Goal: Complete application form

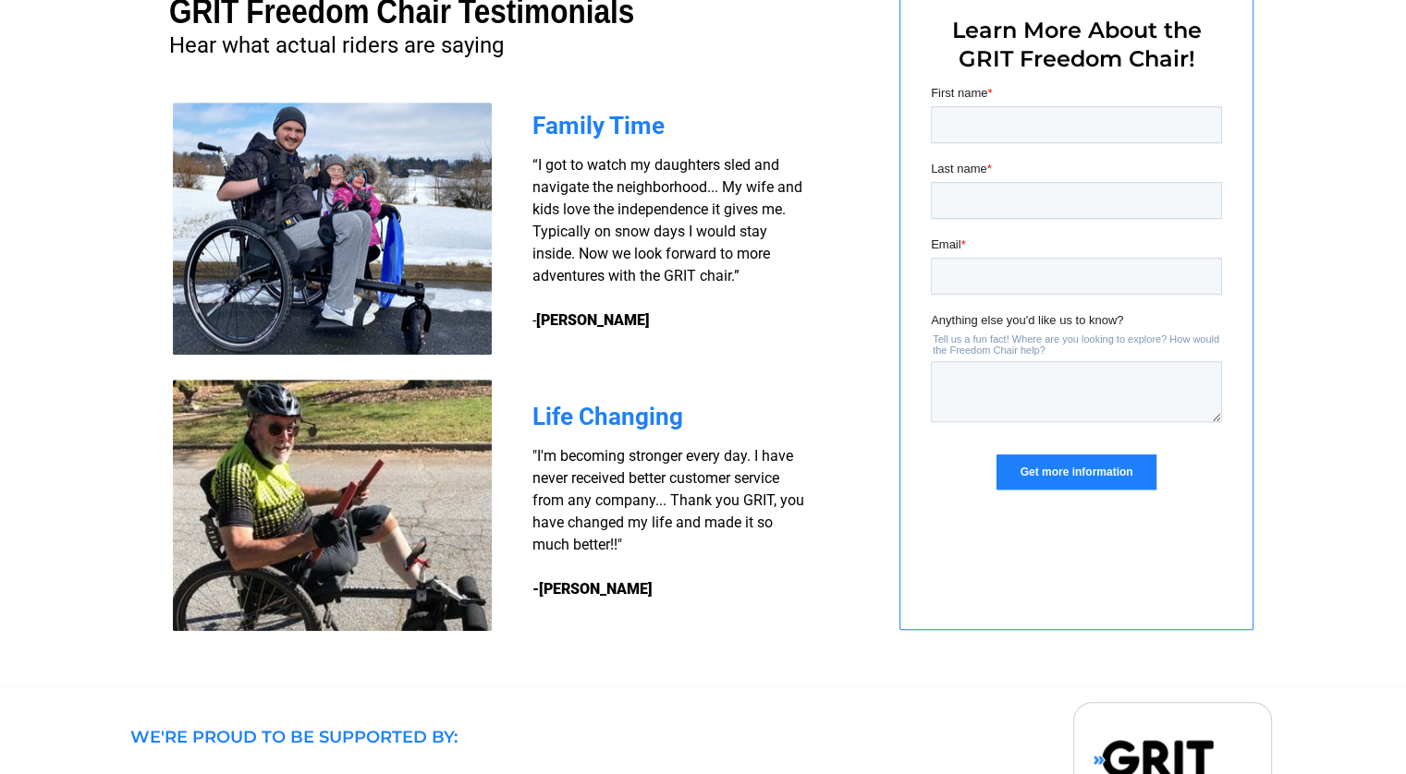
scroll to position [1434, 0]
click at [936, 120] on input "First name *" at bounding box center [1075, 123] width 291 height 37
type input "Pat"
click at [939, 201] on input "Last name *" at bounding box center [1075, 199] width 291 height 37
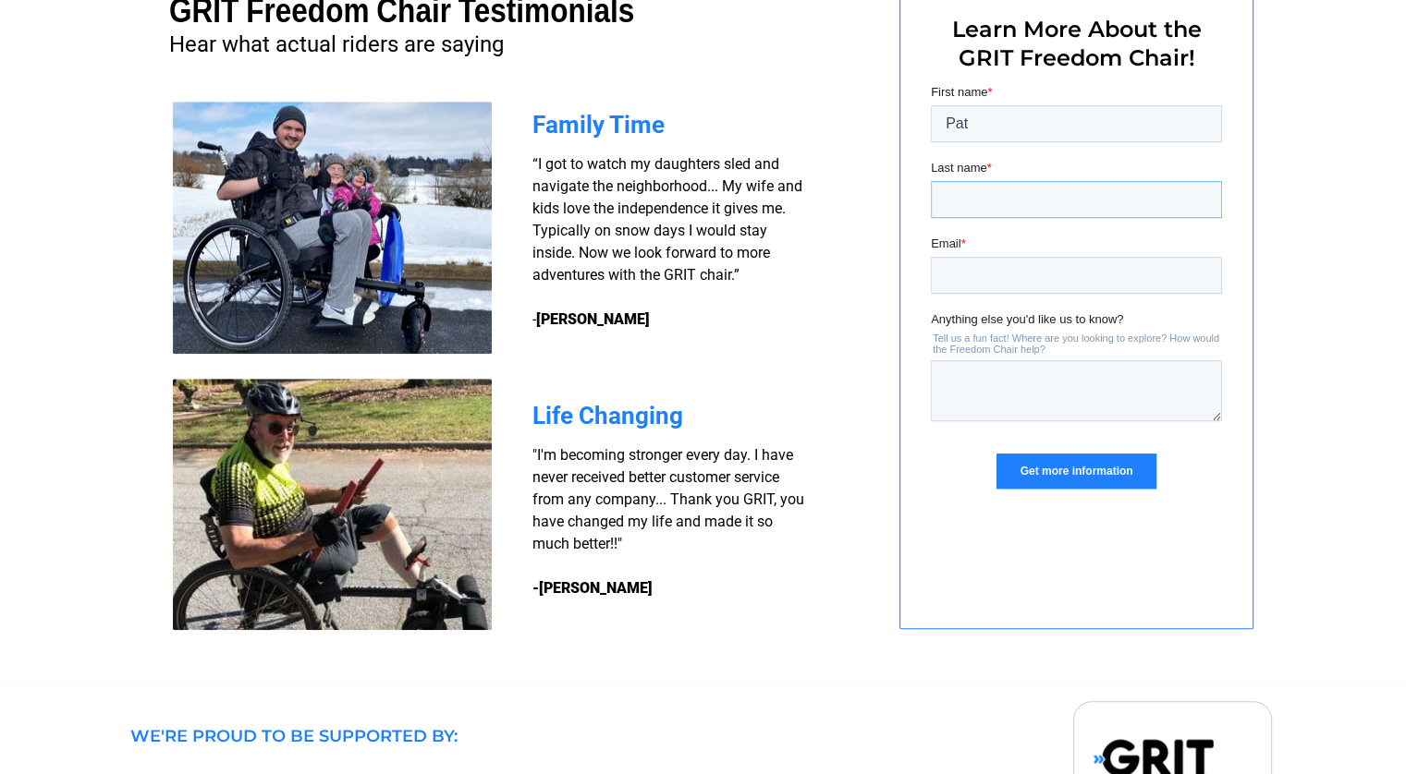
type input "Hannan"
click at [938, 270] on input "Email *" at bounding box center [1075, 275] width 291 height 37
type input "[EMAIL_ADDRESS][PERSON_NAME][DOMAIN_NAME]"
click at [1045, 456] on input "Get more information" at bounding box center [1074, 471] width 159 height 35
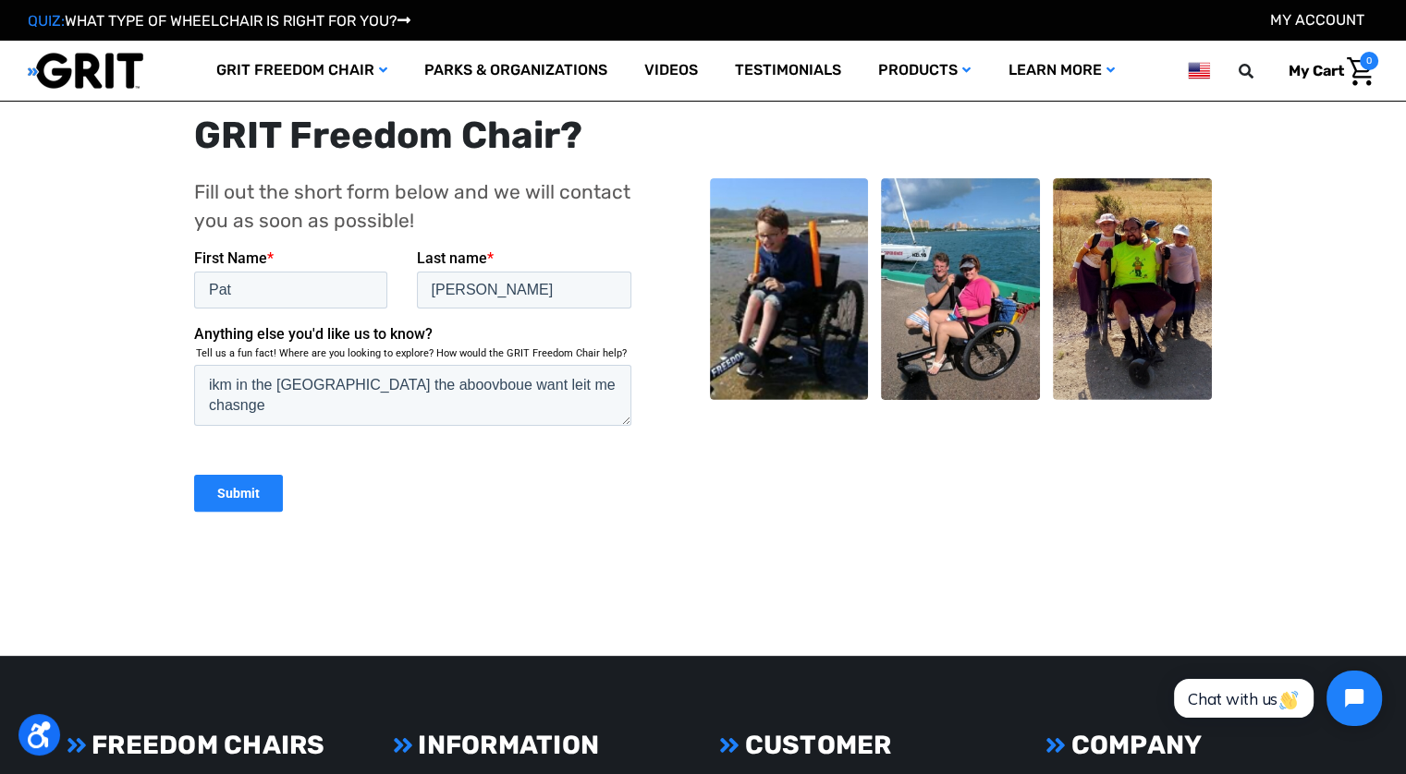
scroll to position [750, 0]
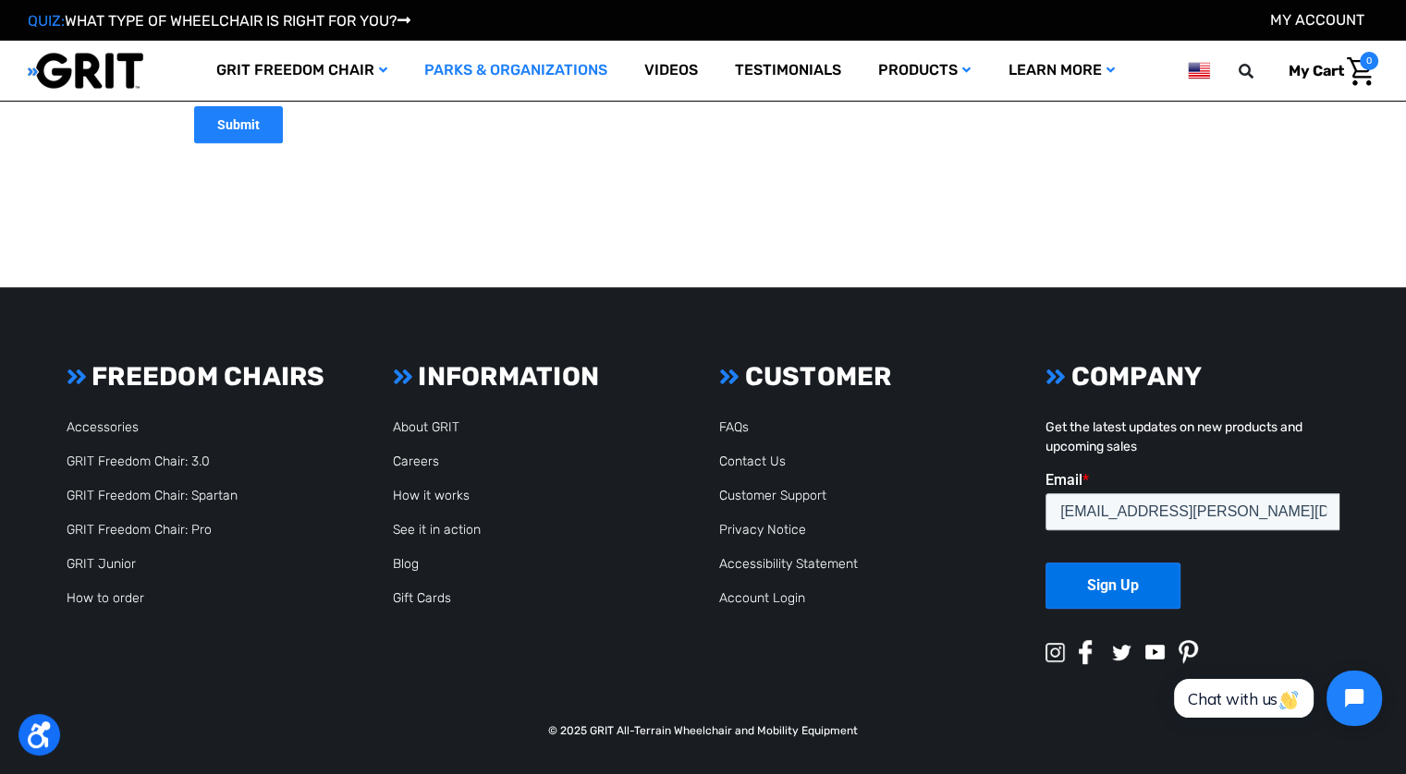
click at [506, 70] on link "Parks & Organizations" at bounding box center [516, 71] width 220 height 60
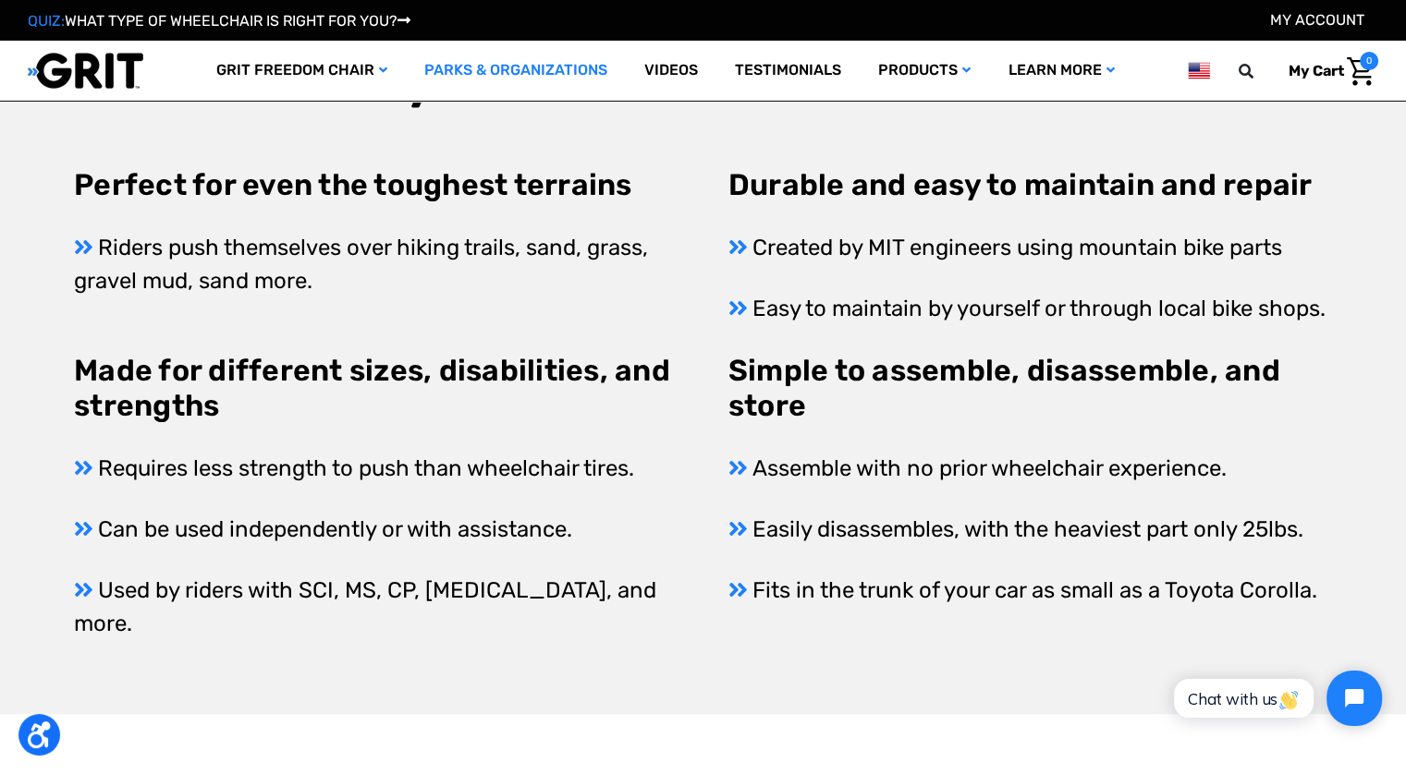
scroll to position [869, 0]
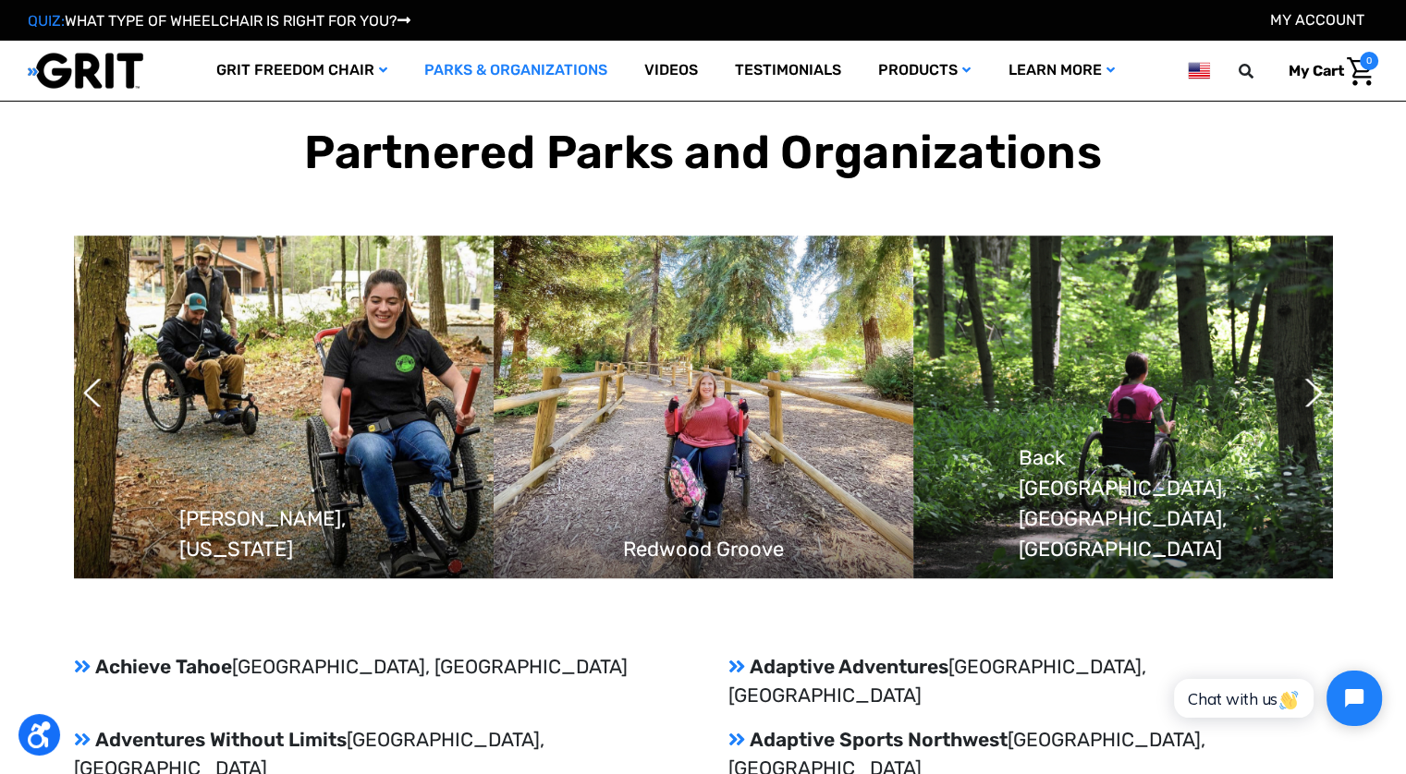
scroll to position [1564, 0]
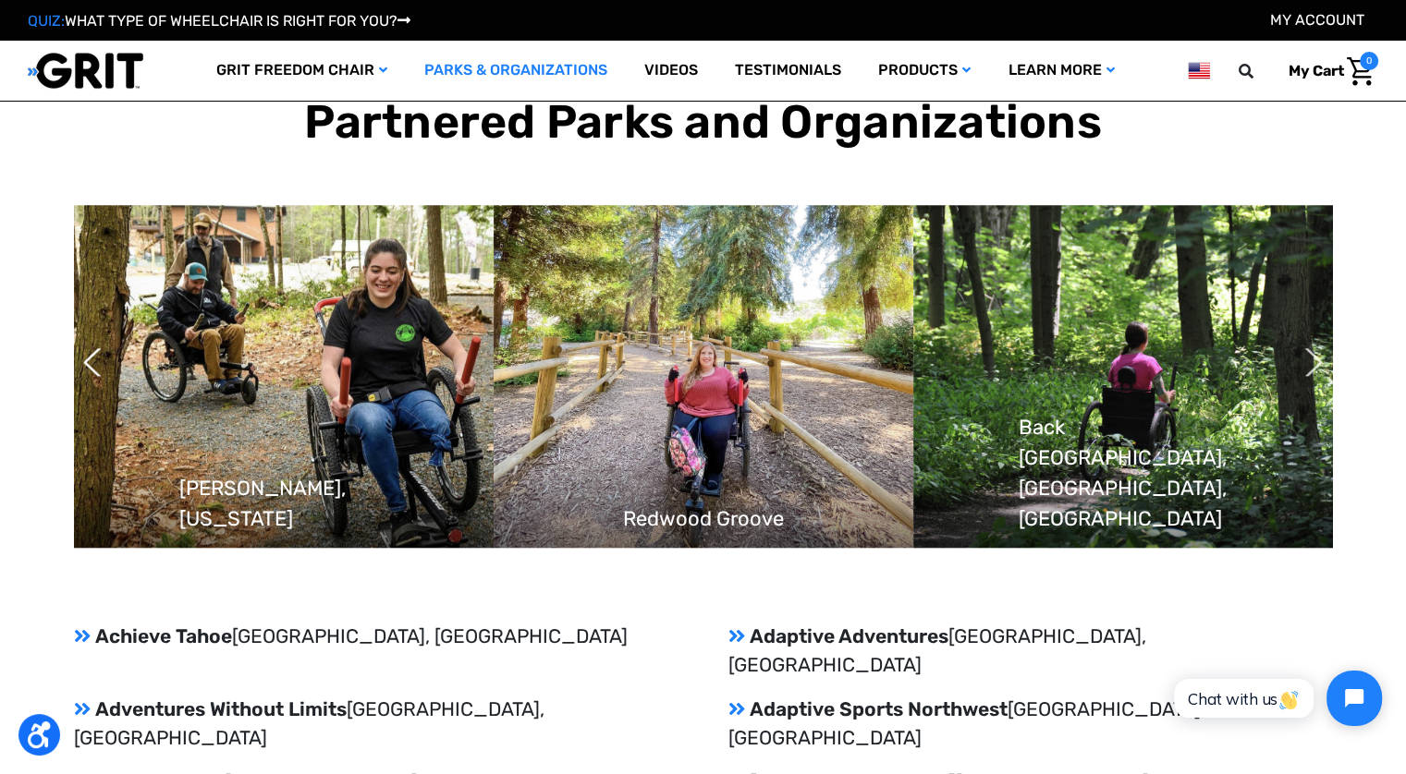
click at [1310, 339] on button "Next" at bounding box center [1304, 362] width 18 height 46
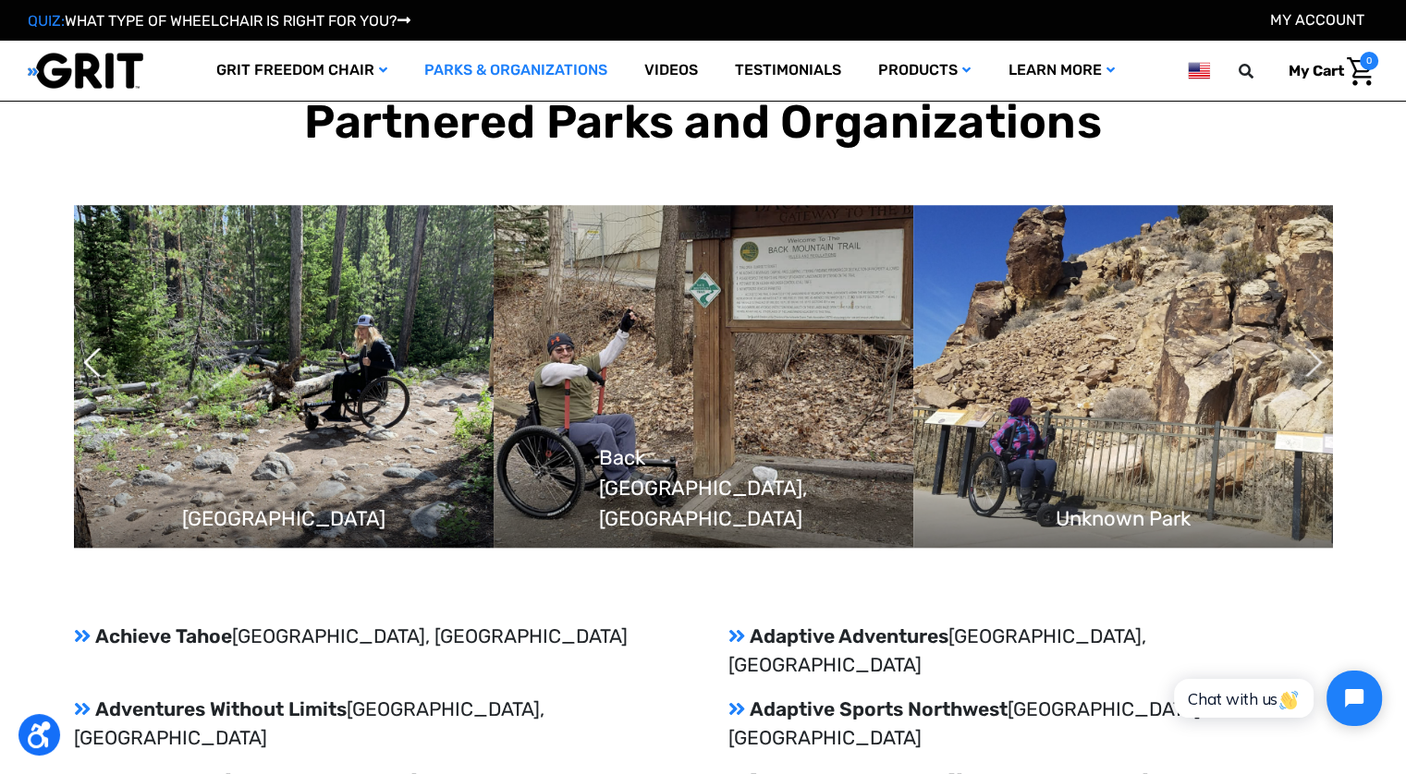
click at [1310, 339] on button "Next" at bounding box center [1304, 362] width 18 height 46
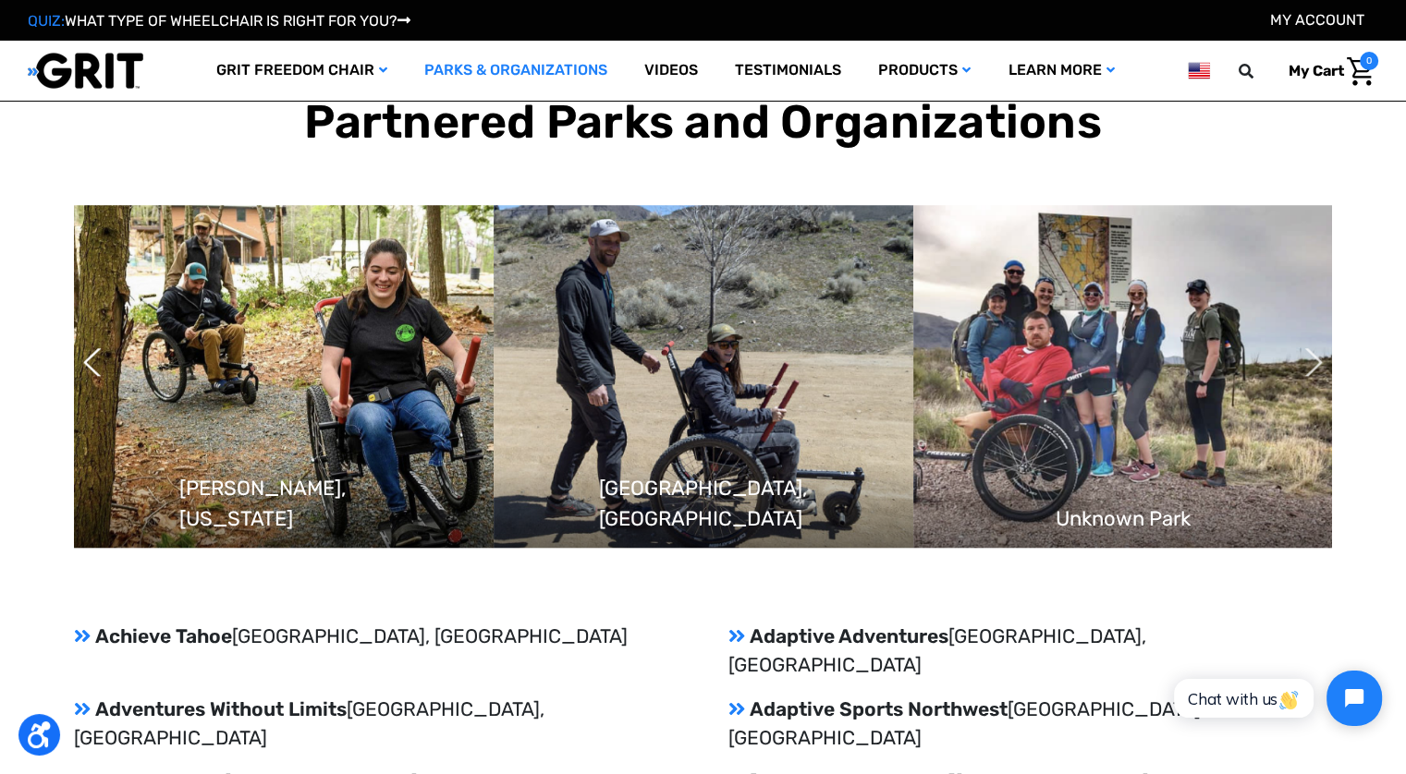
click at [1310, 339] on button "Next" at bounding box center [1304, 362] width 18 height 46
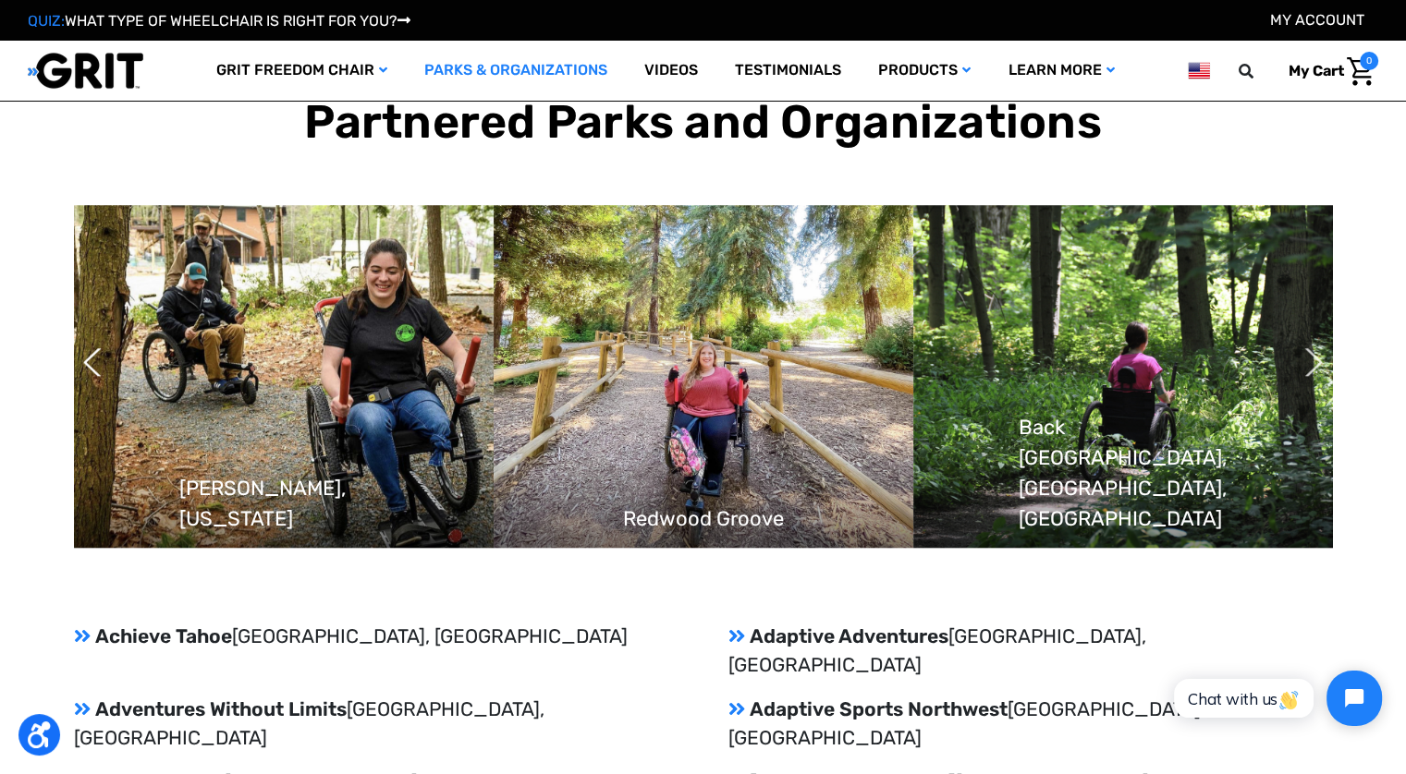
click at [1310, 339] on button "Next" at bounding box center [1304, 362] width 18 height 46
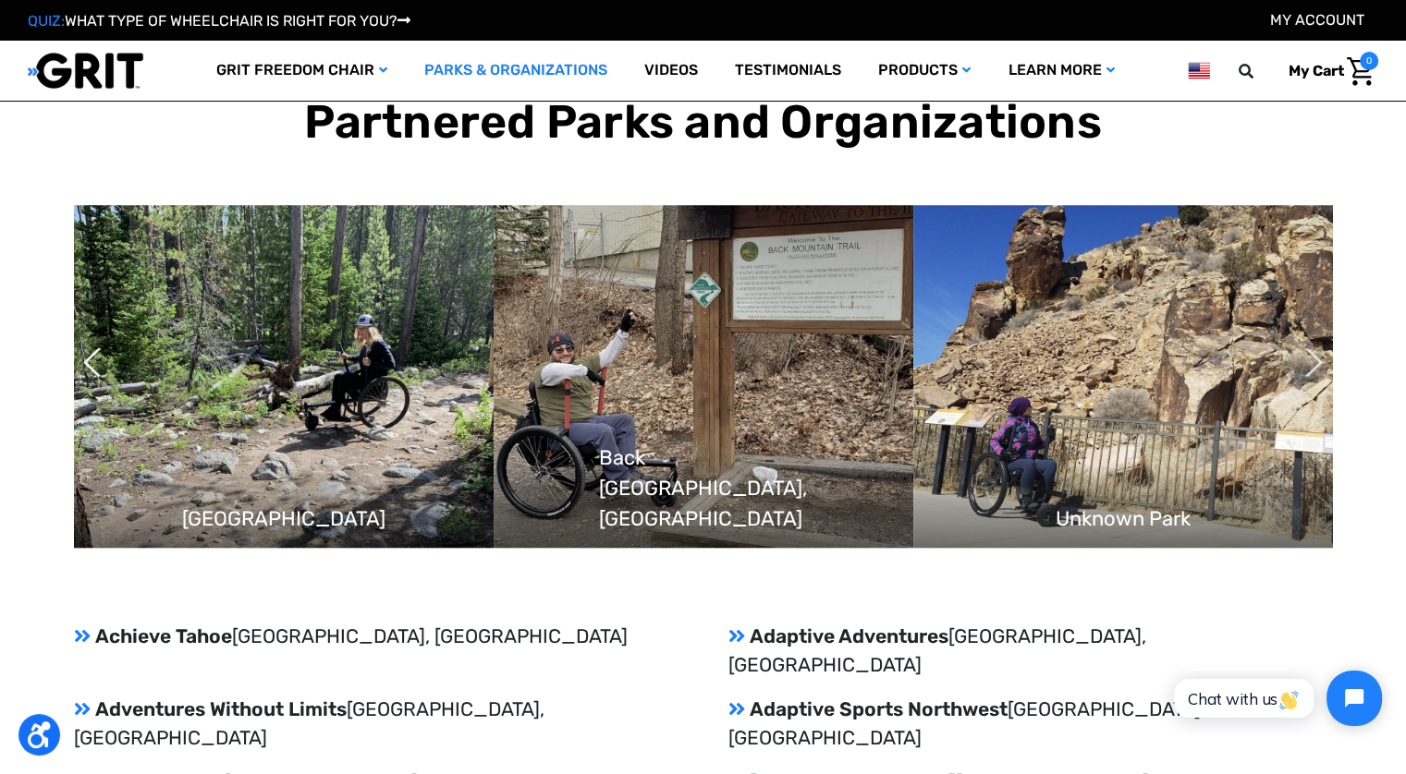
click at [1313, 339] on button "Next" at bounding box center [1304, 362] width 18 height 46
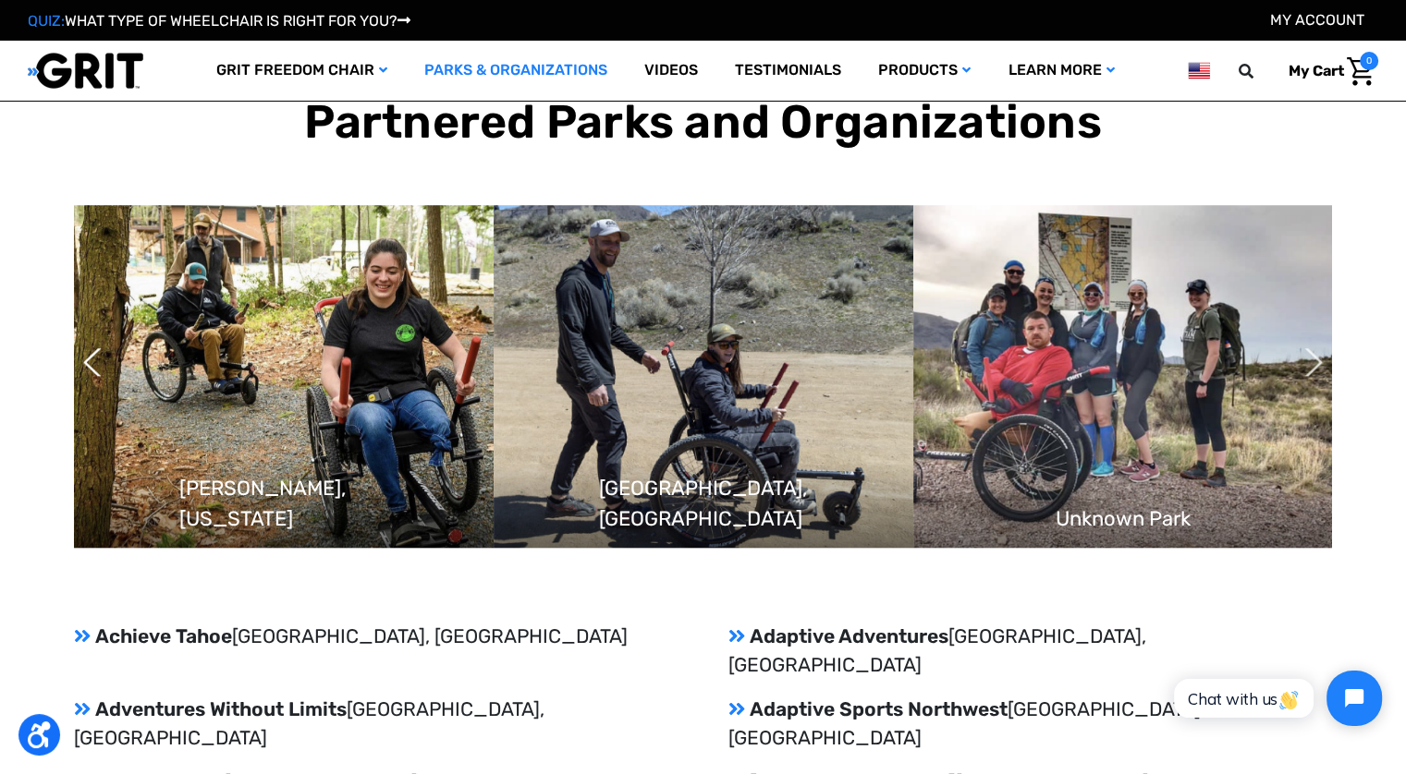
click at [1313, 339] on button "Next" at bounding box center [1304, 362] width 18 height 46
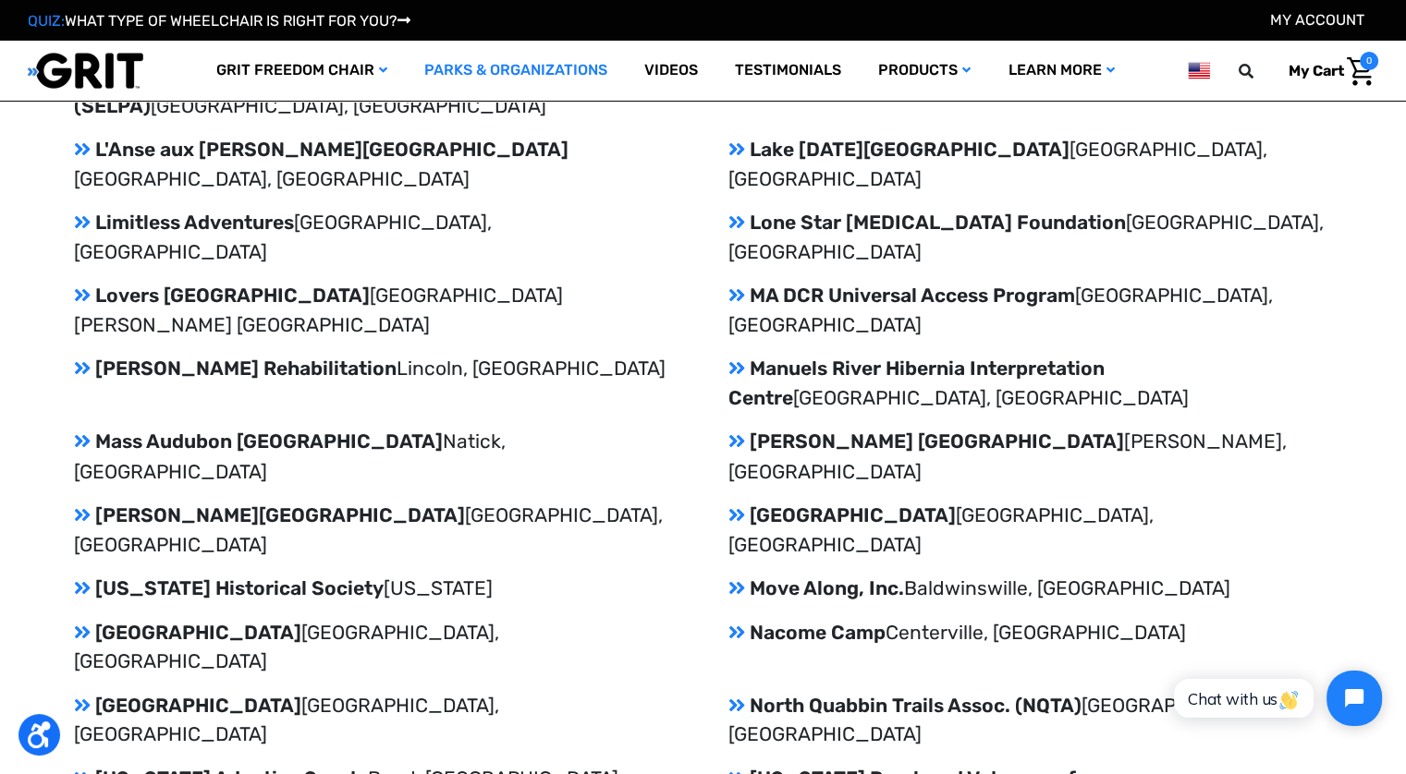
scroll to position [3142, 0]
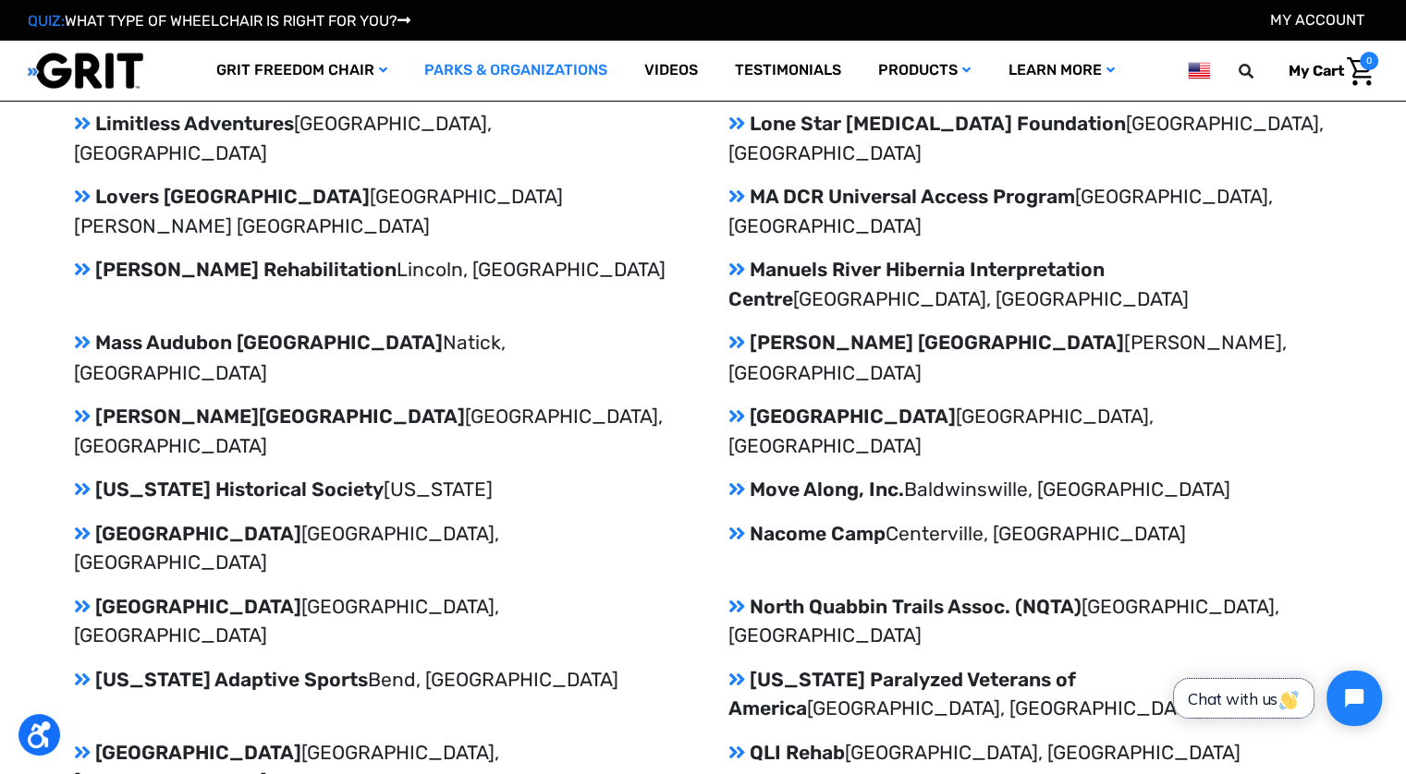
click at [1210, 694] on span "Chat with us" at bounding box center [1243, 698] width 112 height 19
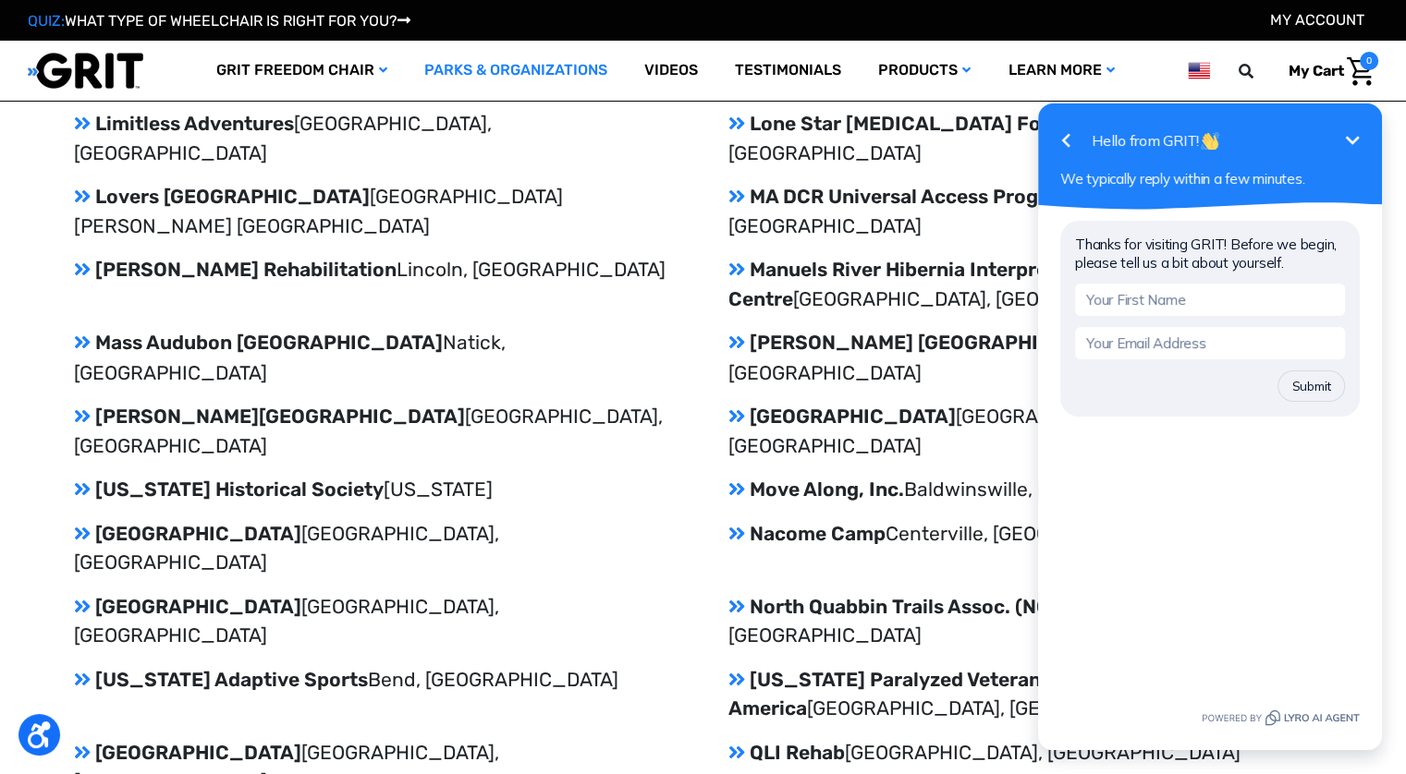
drag, startPoint x: 1070, startPoint y: 123, endPoint x: 1210, endPoint y: 694, distance: 587.9
click at [1210, 694] on div "Emoji" at bounding box center [1210, 700] width 344 height 99
click at [1090, 453] on div "Thanks for visiting GRIT! Before we begin, please tell us a bit about yourself.…" at bounding box center [1210, 431] width 344 height 442
click at [1104, 310] on input "text" at bounding box center [1210, 300] width 270 height 32
type input "Pat"
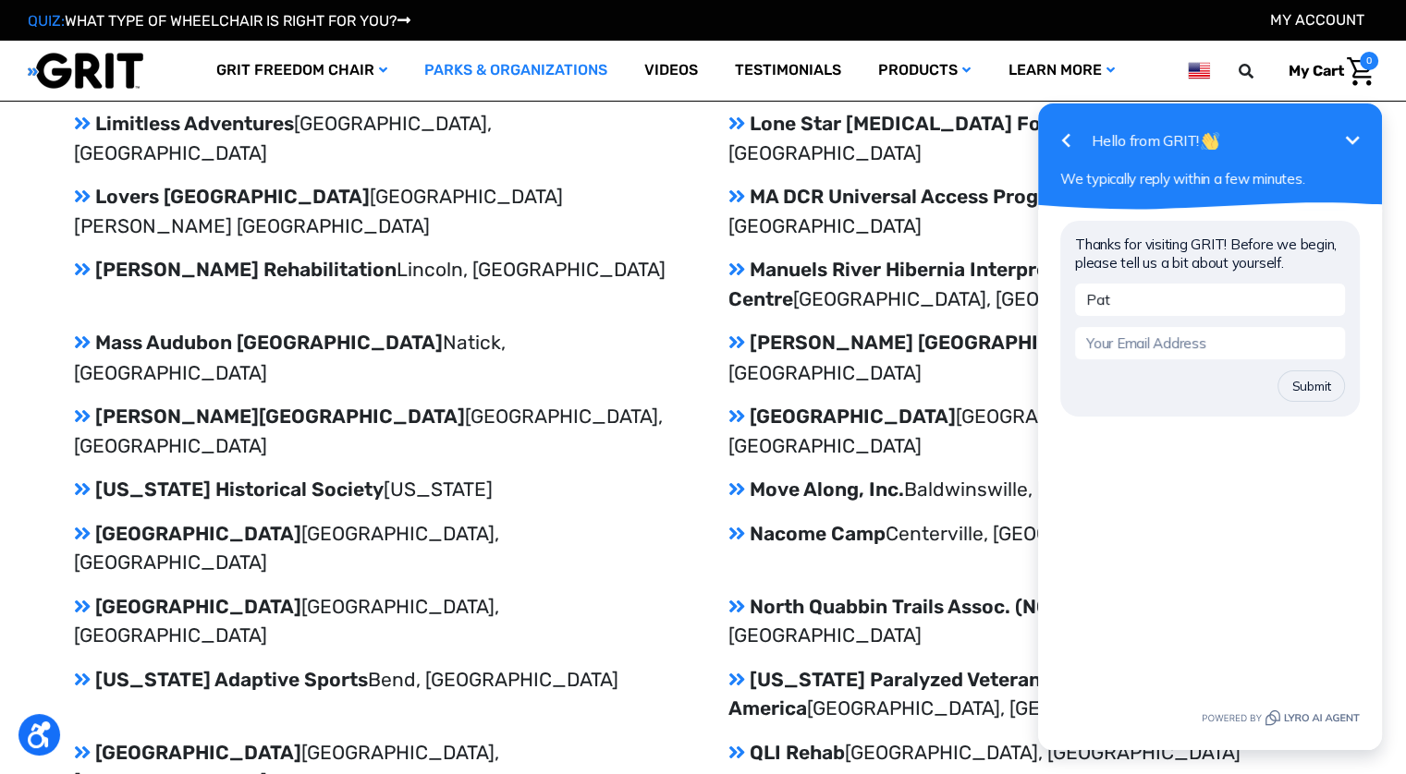
type input "[EMAIL_ADDRESS][PERSON_NAME][DOMAIN_NAME]"
click at [1090, 444] on div "Thanks for visiting GRIT! Before we begin, please tell us a bit about yourself.…" at bounding box center [1210, 431] width 344 height 442
click at [1091, 366] on form "Pat wartapranch@hughes.net Submit" at bounding box center [1210, 343] width 270 height 118
click at [1297, 290] on input "Pat" at bounding box center [1210, 300] width 270 height 32
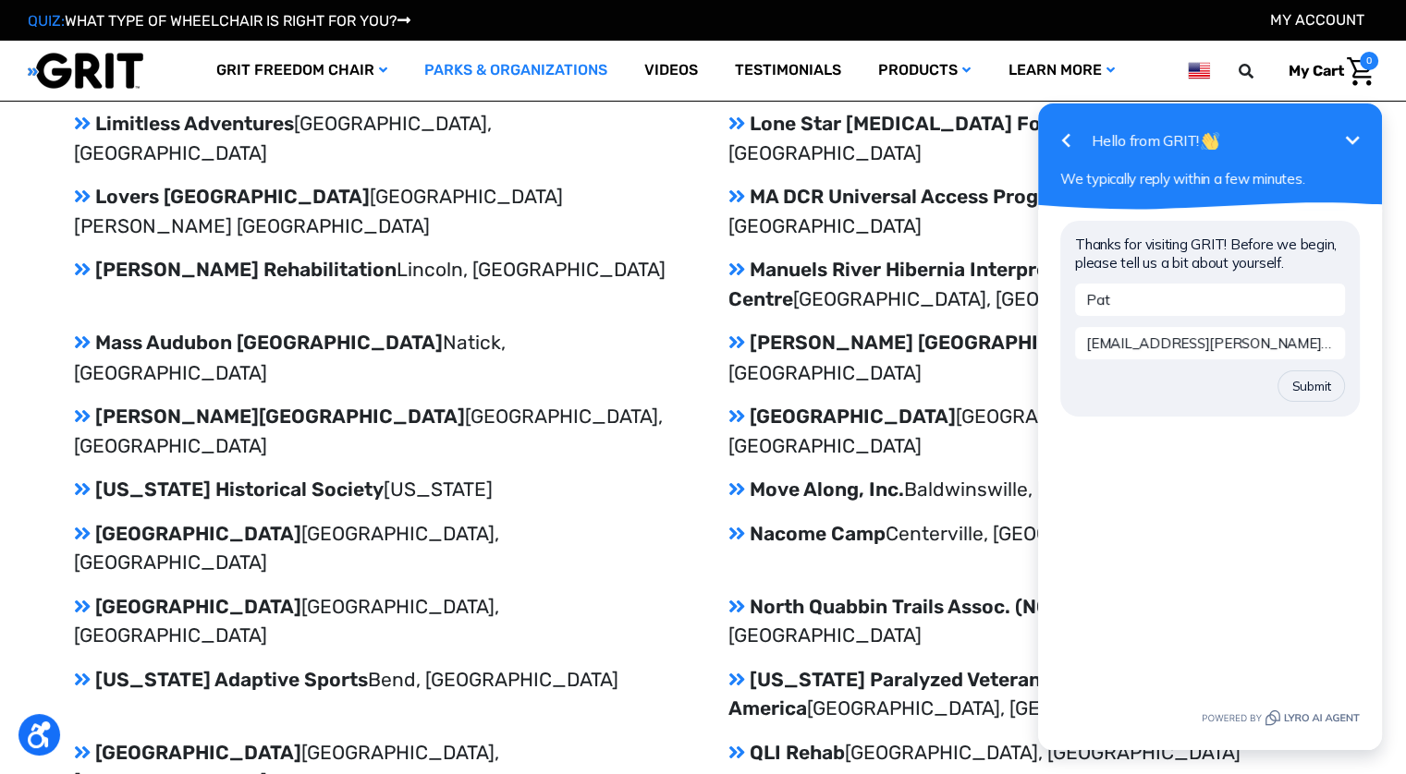
click at [1314, 154] on div "Go back Hello from GRIT! Minimize" at bounding box center [1209, 140] width 299 height 37
click at [1335, 170] on div "We typically reply within a few minutes." at bounding box center [1209, 179] width 299 height 18
click at [1085, 365] on form "Pat wartapranch@hughes.net Submit" at bounding box center [1210, 343] width 270 height 118
click at [1131, 365] on form "Pat wartapranch@hughes.net Submit" at bounding box center [1210, 343] width 270 height 118
click at [1176, 363] on form "Pat wartapranch@hughes.net Submit" at bounding box center [1210, 343] width 270 height 118
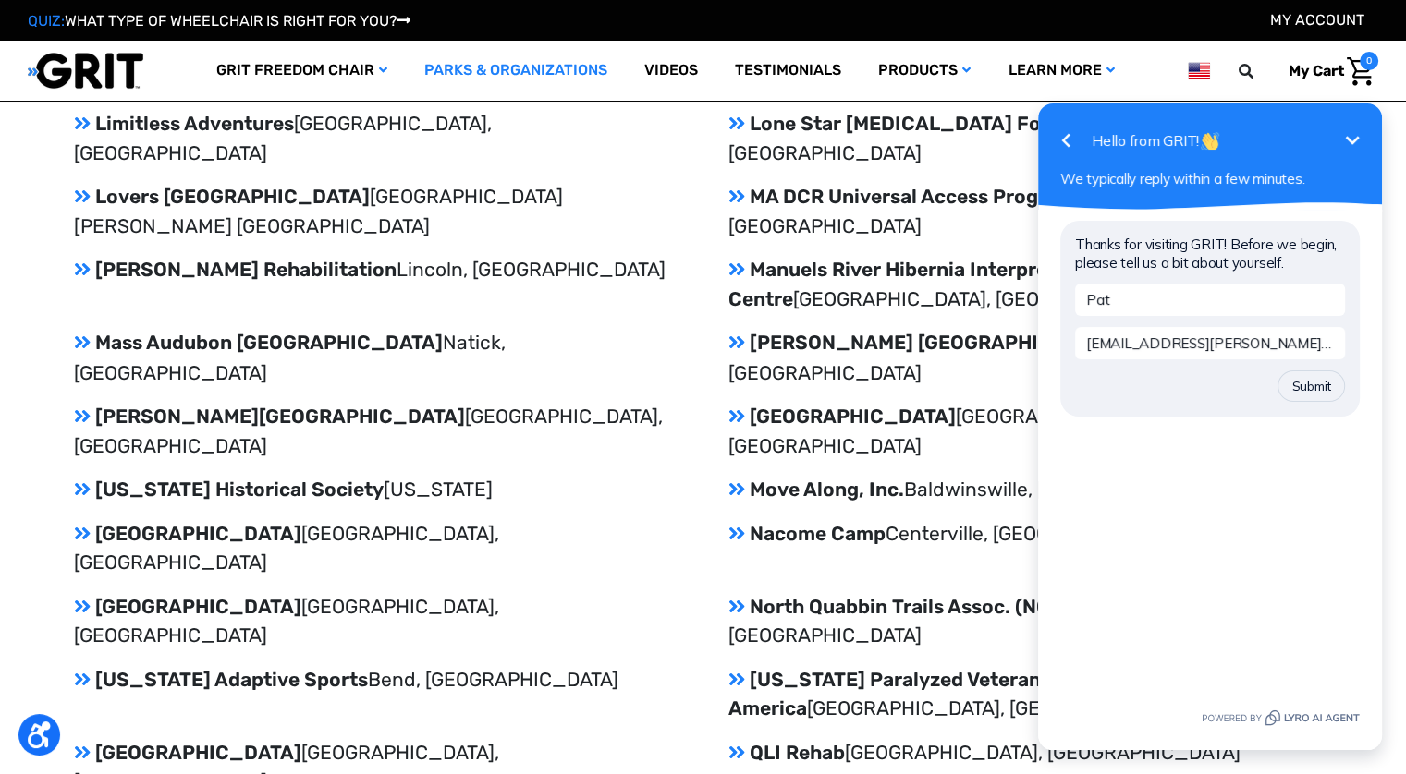
click at [1187, 339] on input "[EMAIL_ADDRESS][PERSON_NAME][DOMAIN_NAME]" at bounding box center [1210, 343] width 270 height 32
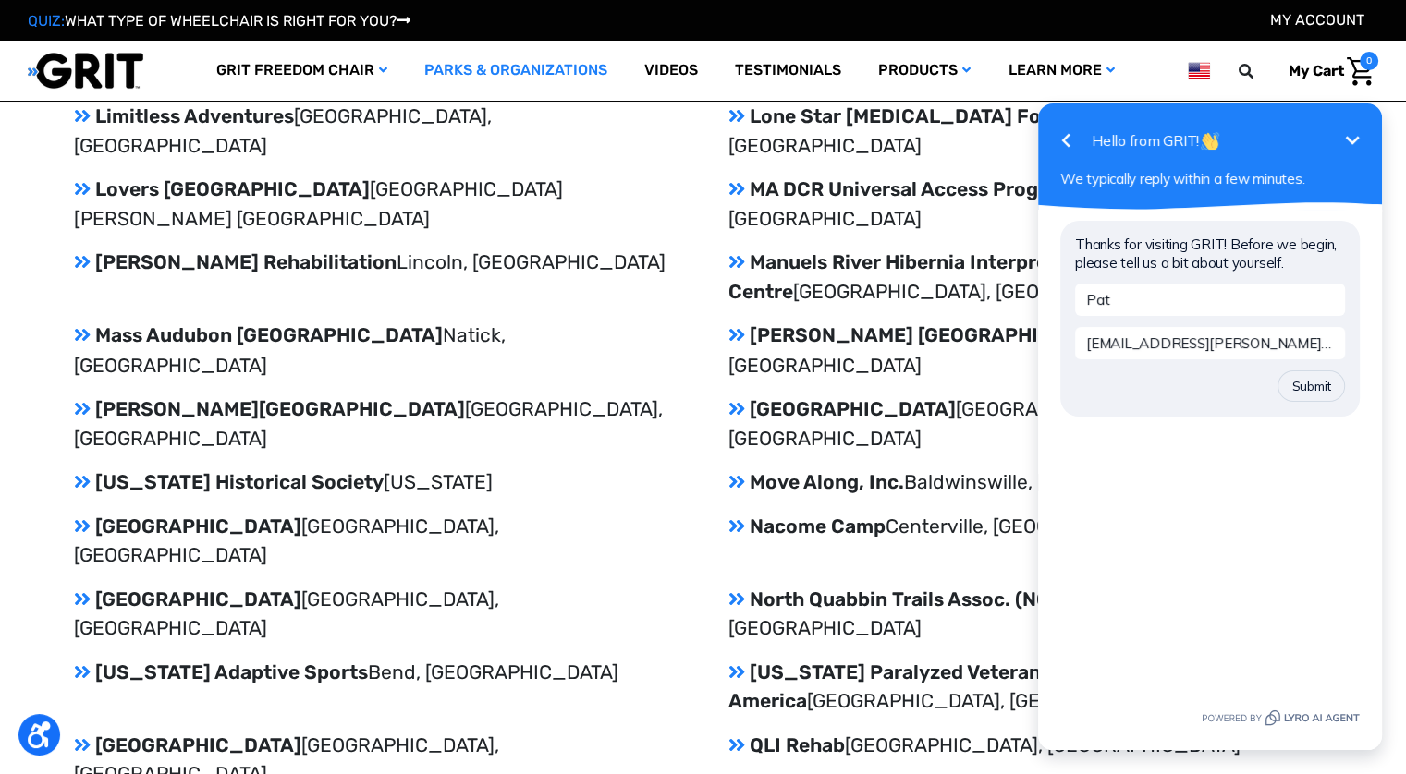
scroll to position [3147, 0]
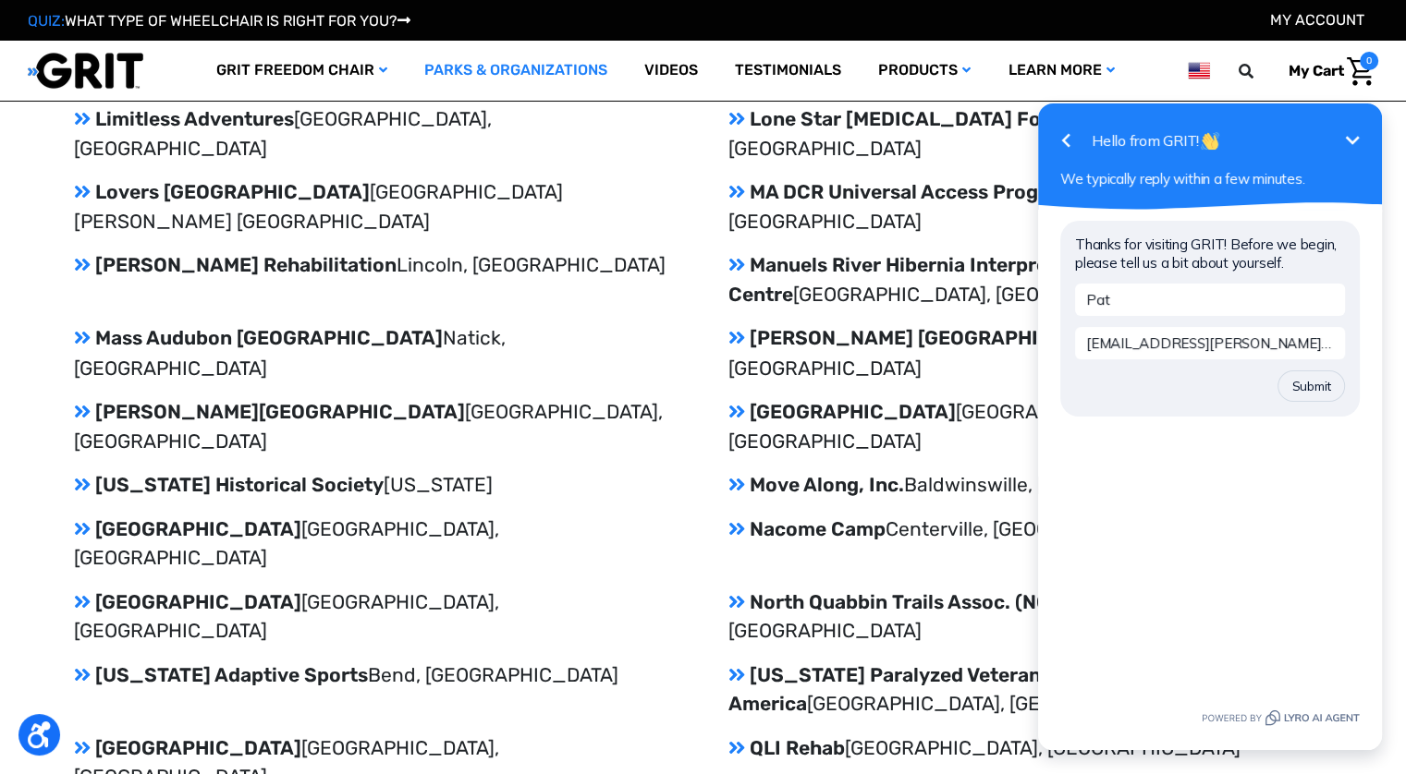
click at [1351, 140] on icon "Minimize" at bounding box center [1352, 140] width 22 height 22
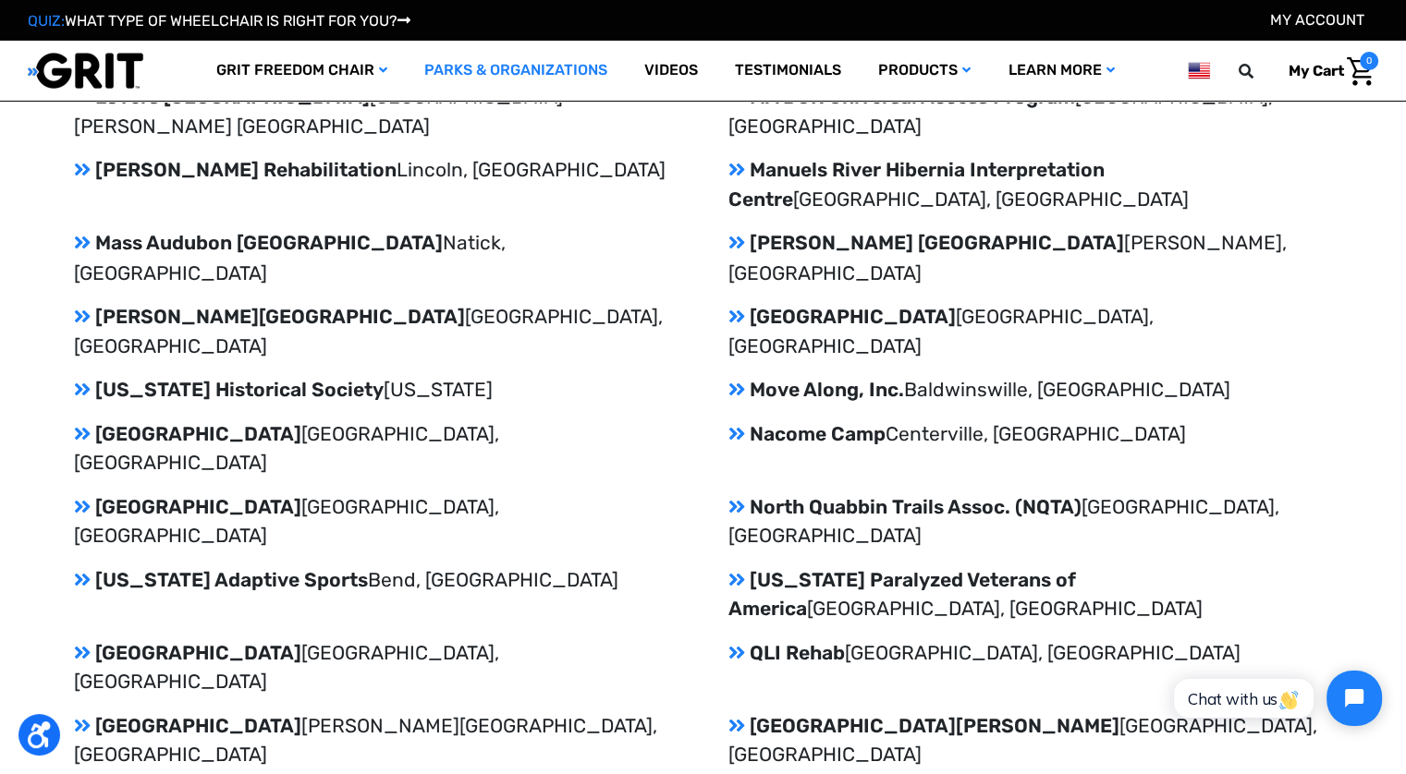
scroll to position [3316, 0]
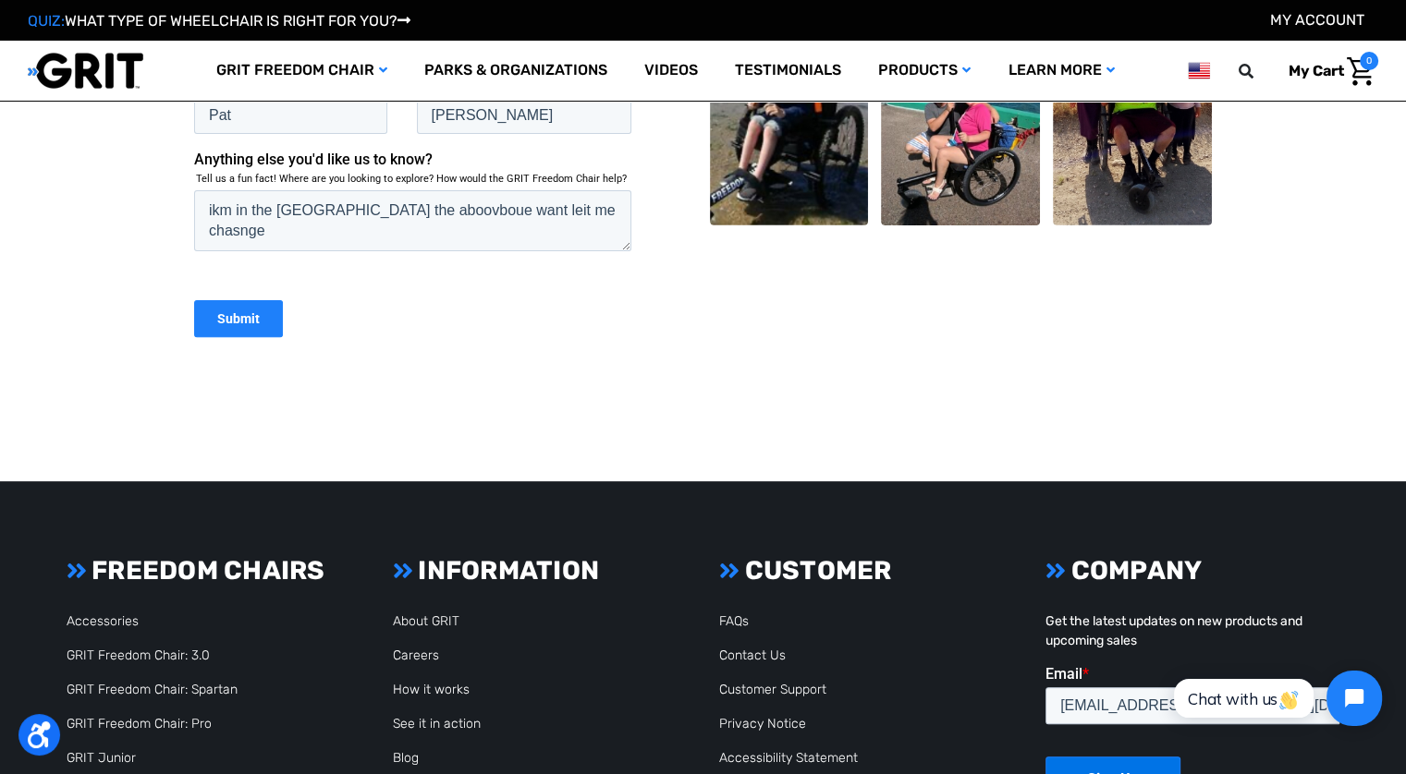
scroll to position [561, 0]
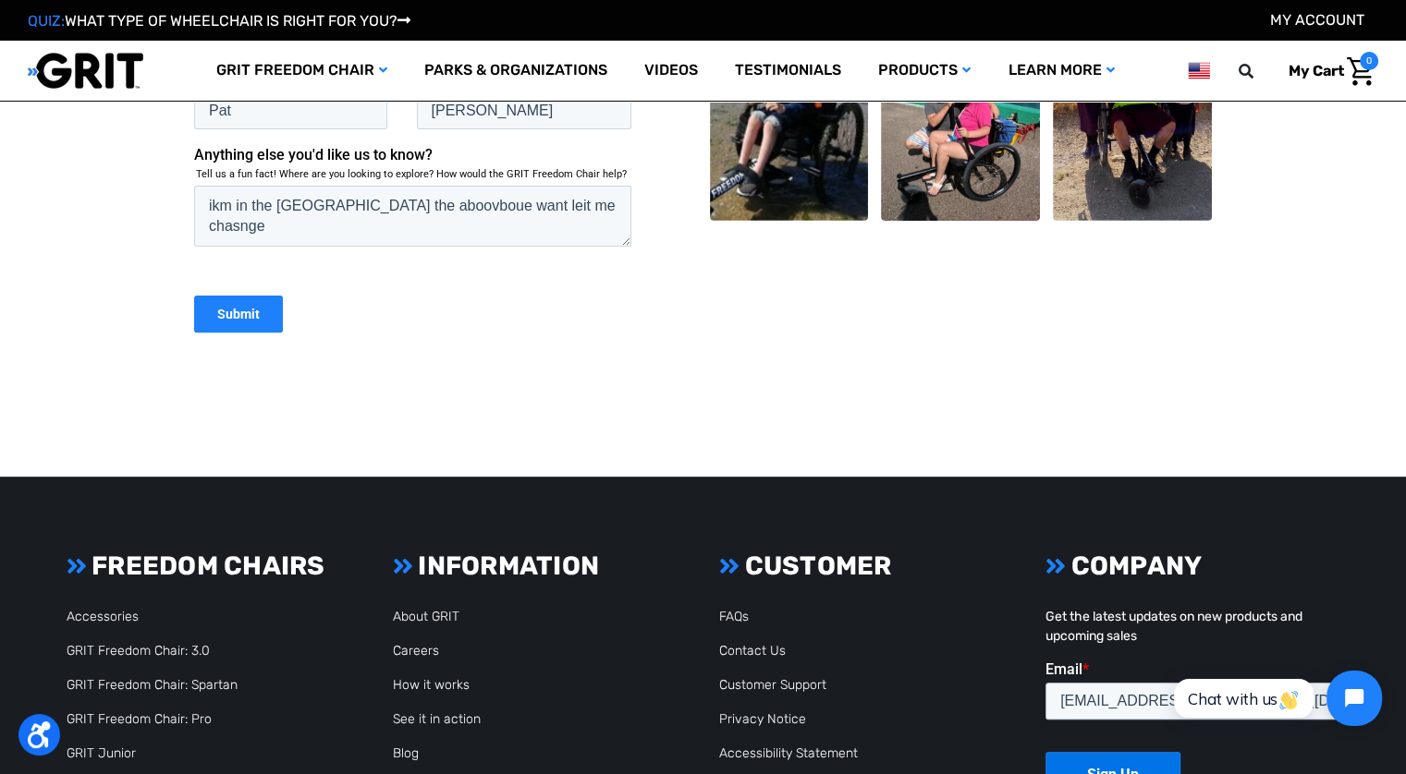
click at [233, 305] on input "Submit" at bounding box center [238, 313] width 89 height 37
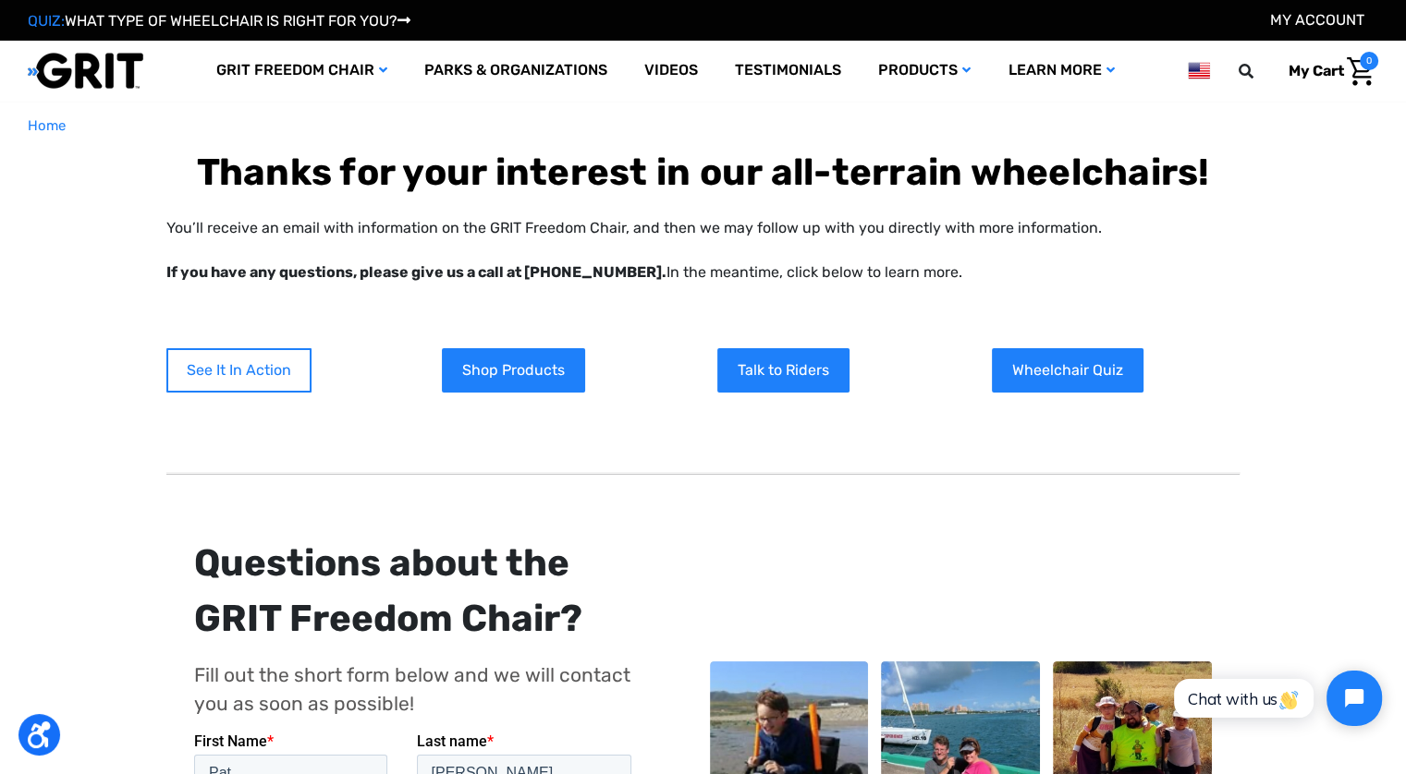
click at [234, 358] on link "See It In Action" at bounding box center [238, 370] width 145 height 44
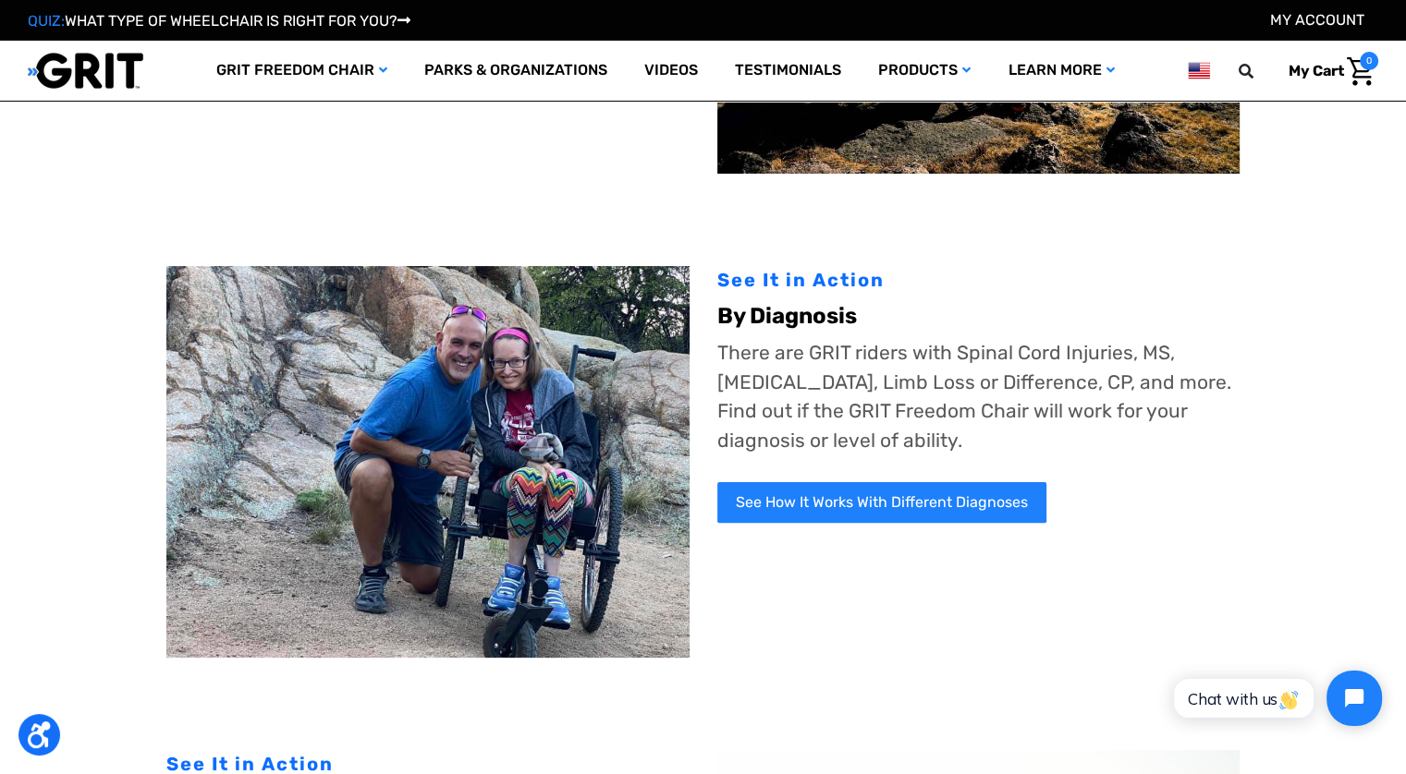
scroll to position [399, 0]
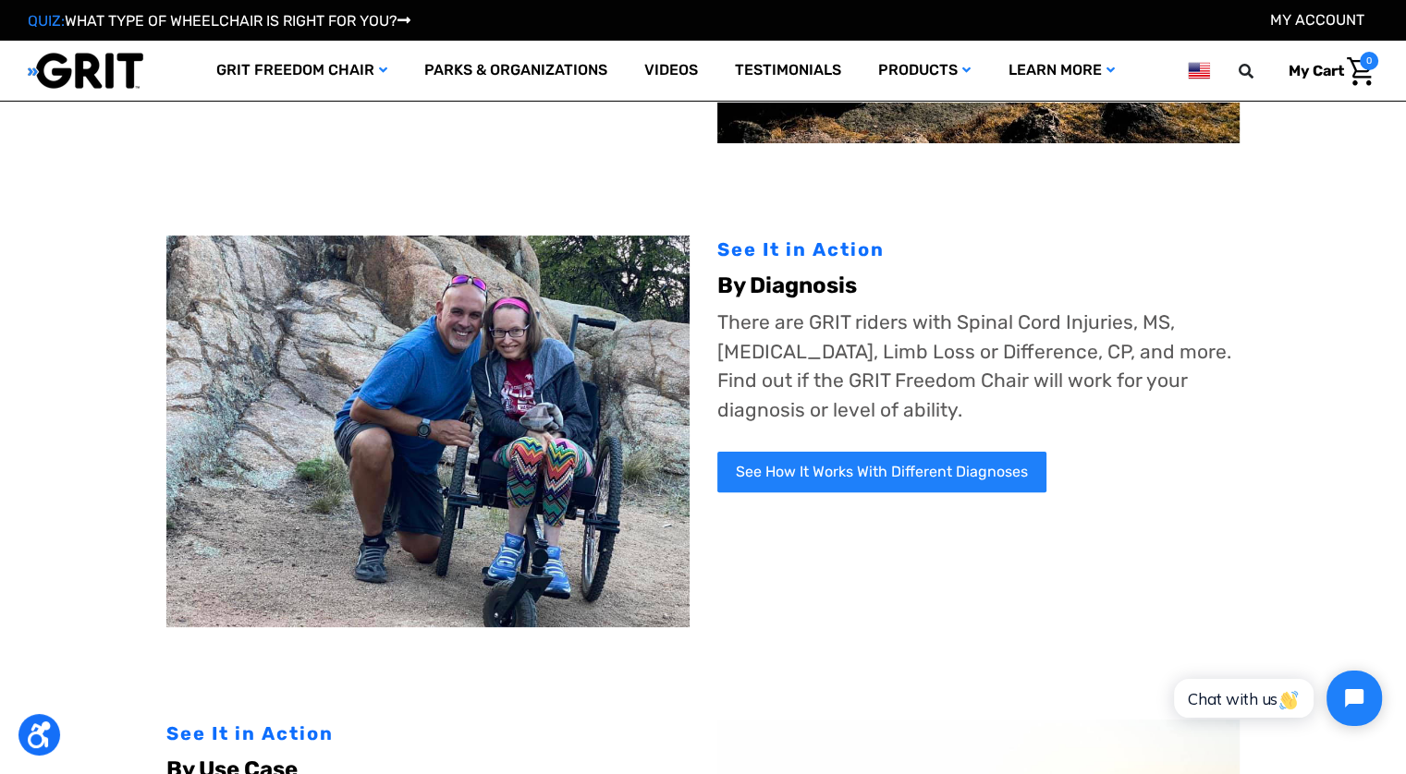
click at [771, 252] on div "See It in Action" at bounding box center [978, 250] width 522 height 28
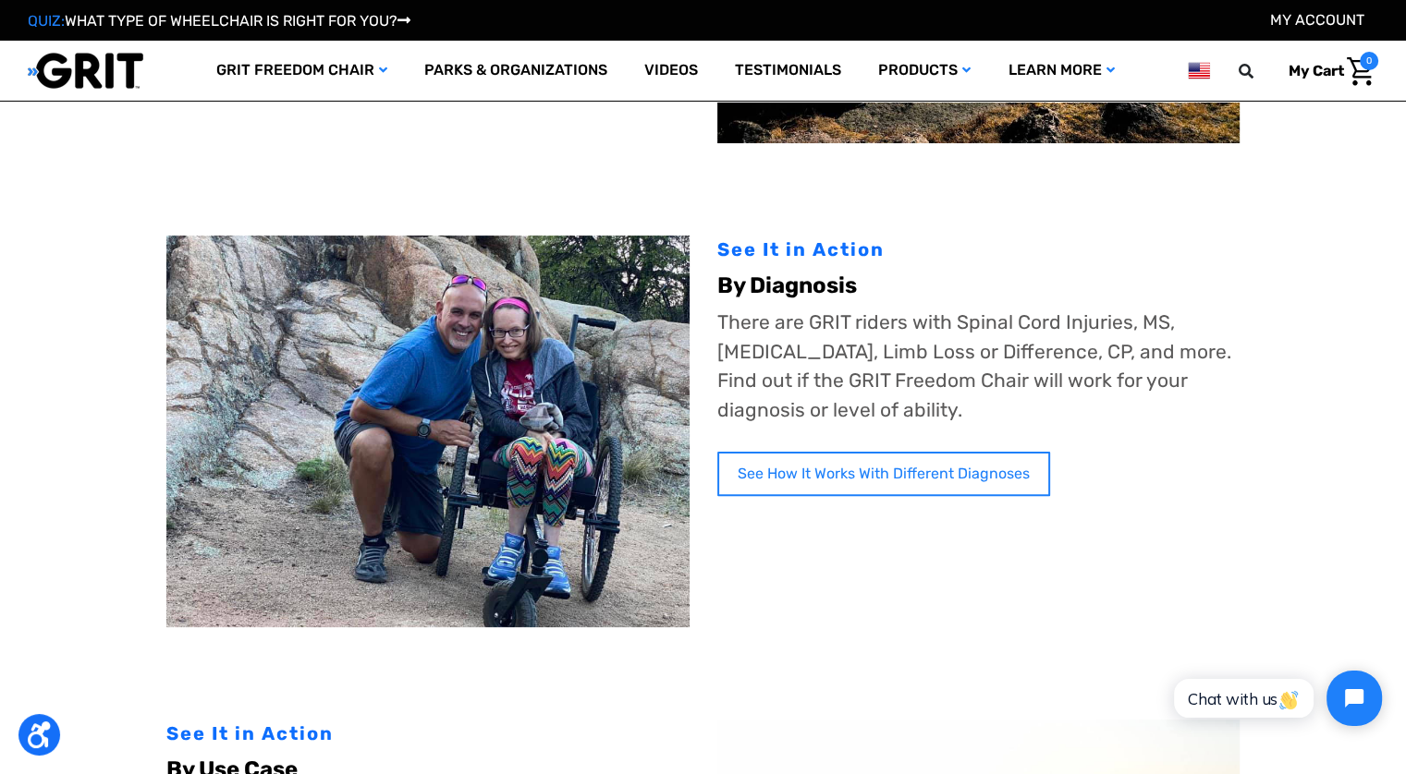
click at [820, 469] on link "See How It Works With Different Diagnoses" at bounding box center [883, 474] width 333 height 44
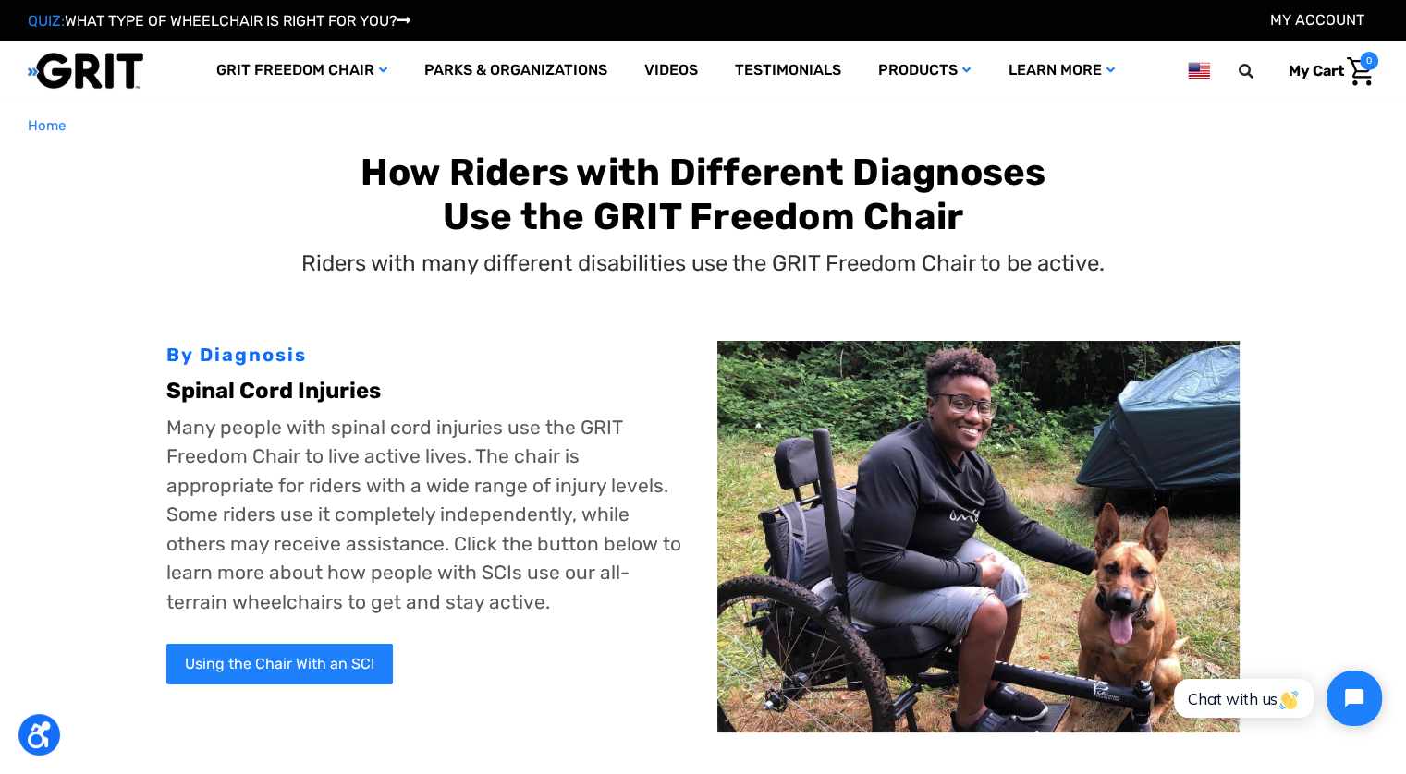
click at [820, 469] on img at bounding box center [978, 537] width 522 height 392
click at [301, 659] on link "Using the Chair With an SCI" at bounding box center [281, 666] width 230 height 44
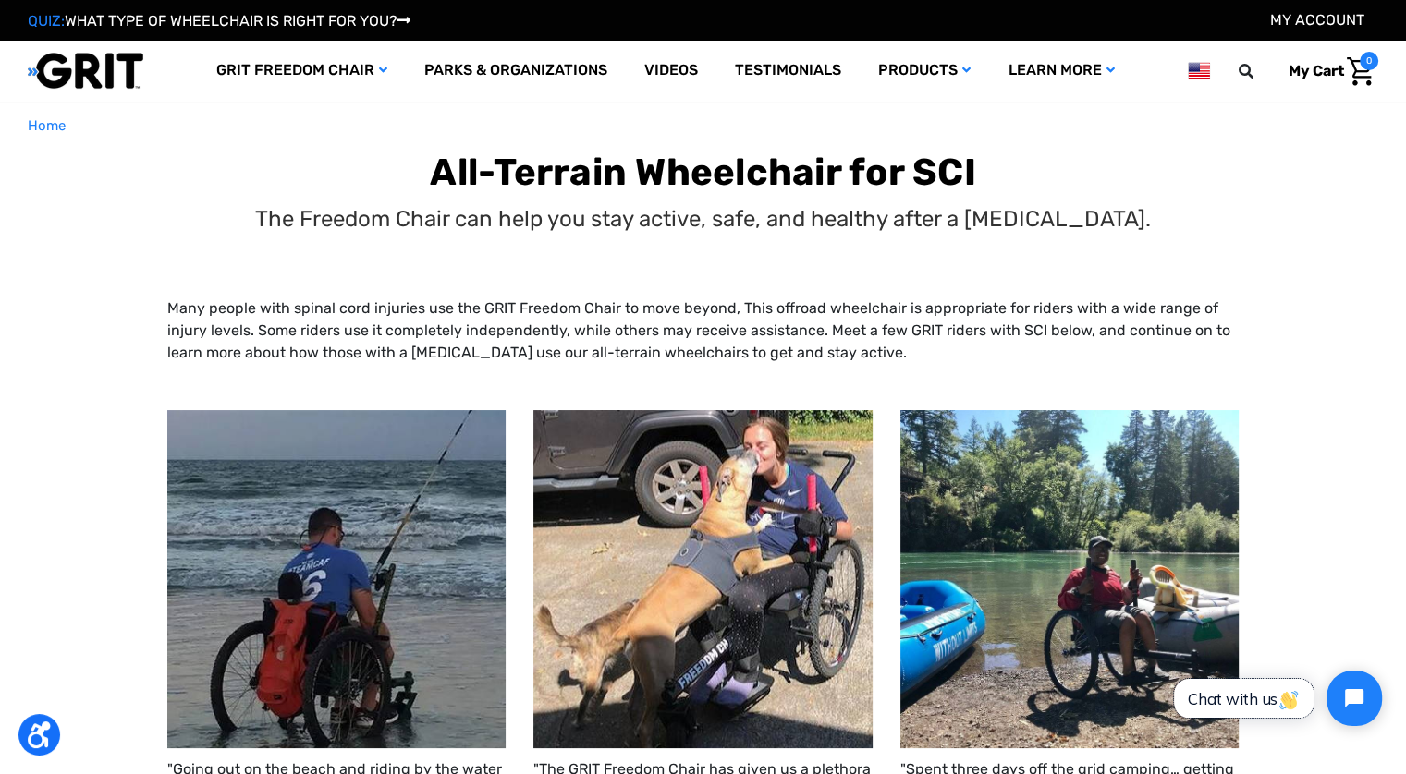
click at [1217, 689] on span "Chat with us" at bounding box center [1243, 698] width 112 height 19
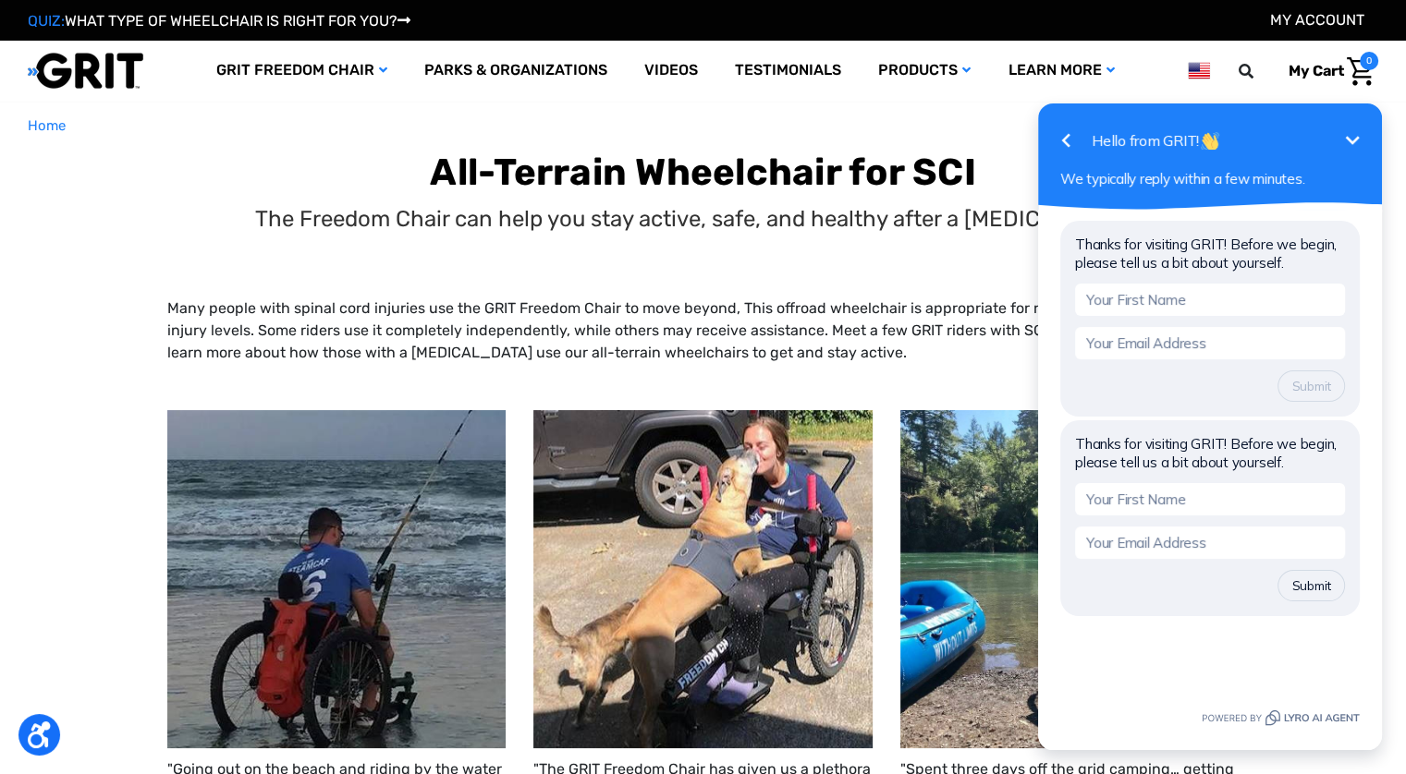
click at [1217, 688] on div "Emoji" at bounding box center [1210, 700] width 344 height 99
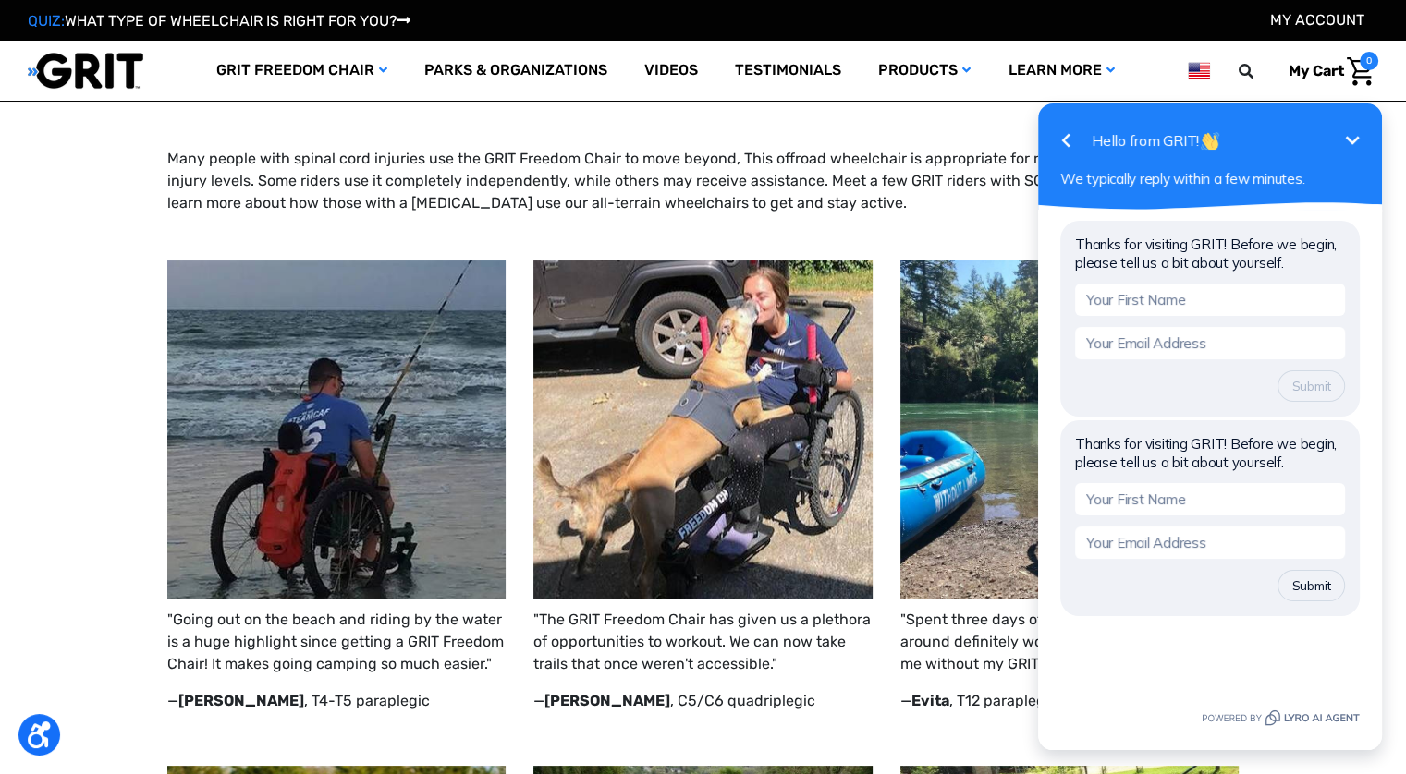
scroll to position [46, 0]
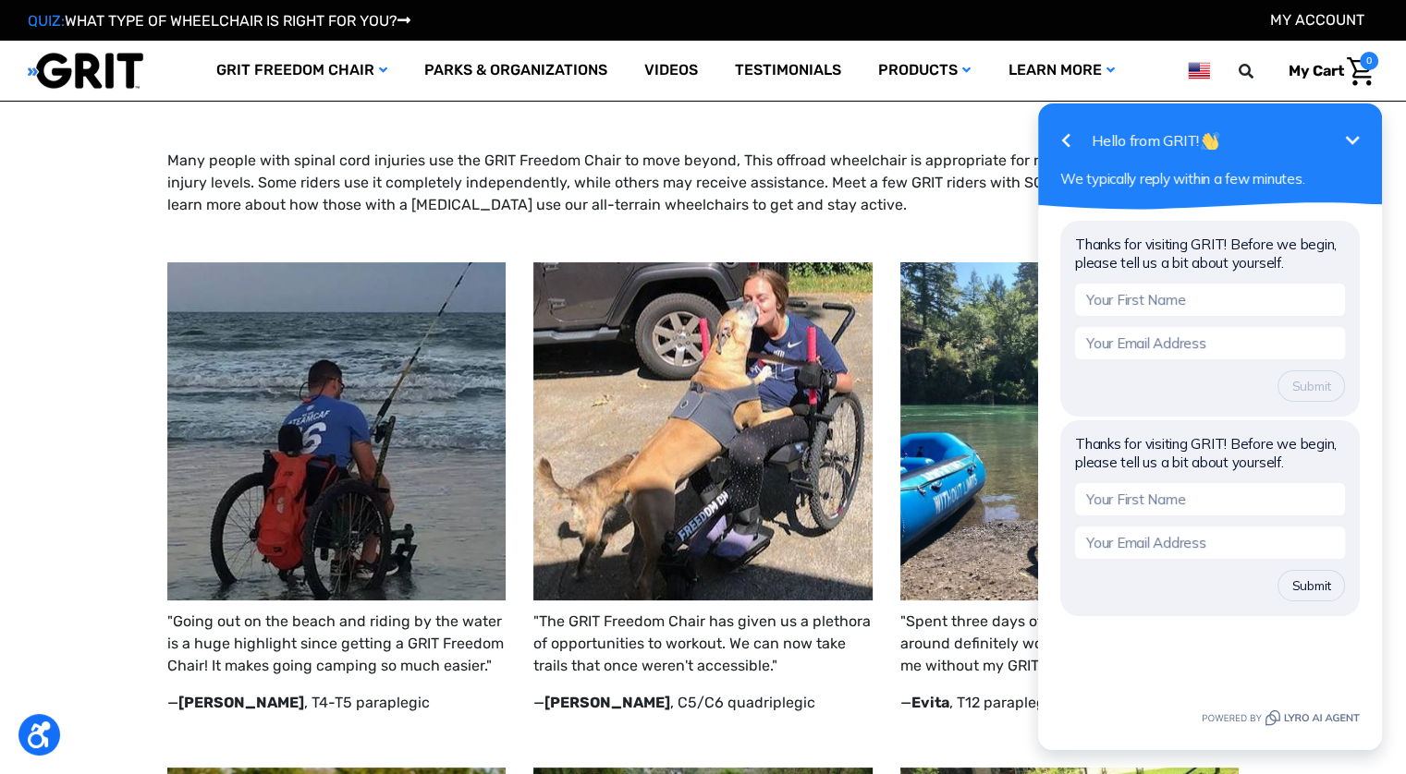
click at [1123, 457] on span "Thanks for visiting GRIT! Before we begin, please tell us a bit about yourself." at bounding box center [1210, 440] width 270 height 65
click at [1120, 184] on span "We typically reply within a few minutes." at bounding box center [1182, 179] width 244 height 18
click at [1089, 444] on span "Thanks for visiting GRIT! Before we begin, please tell us a bit about yourself." at bounding box center [1210, 440] width 270 height 65
click at [1106, 508] on input "text" at bounding box center [1210, 499] width 270 height 32
type input "Pat"
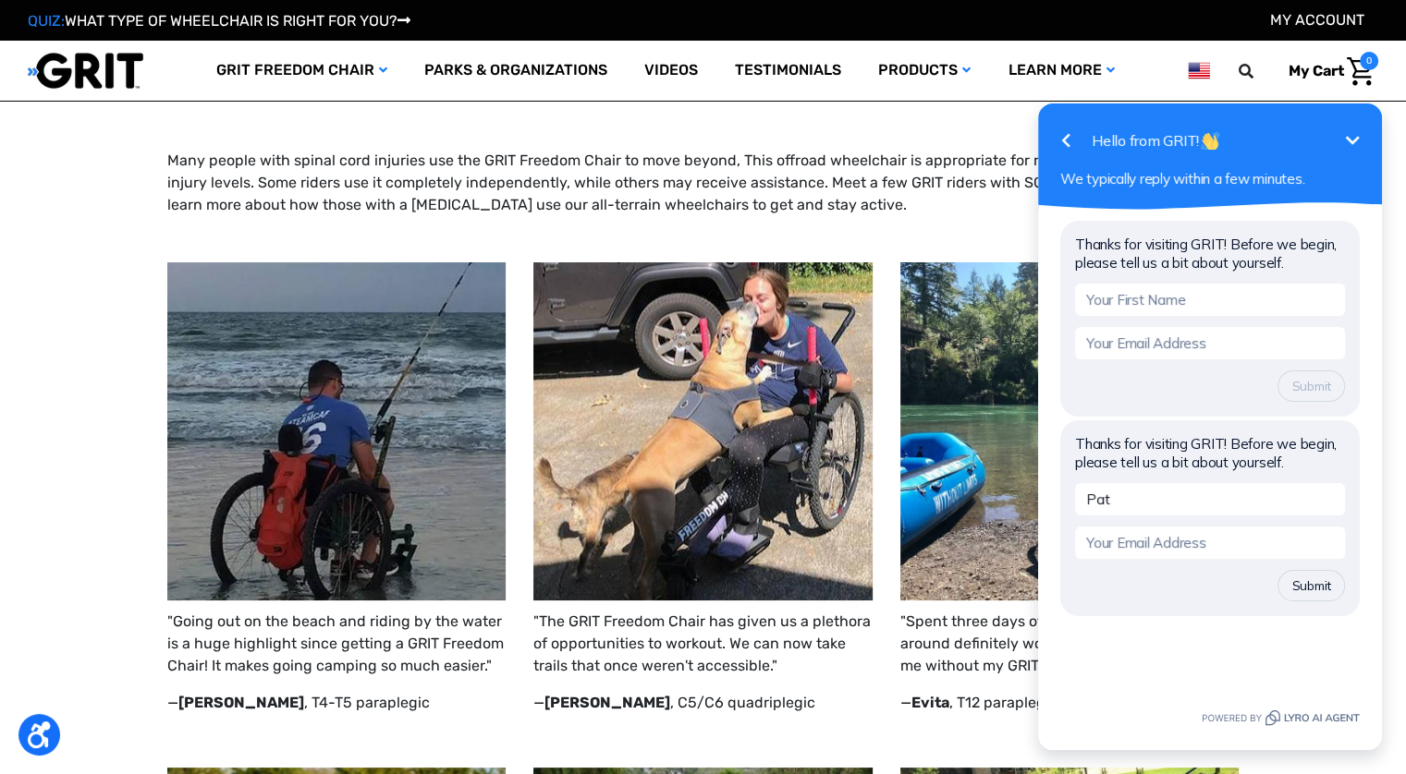
type input "[EMAIL_ADDRESS][PERSON_NAME][DOMAIN_NAME]"
click at [1114, 546] on input "[EMAIL_ADDRESS][PERSON_NAME][DOMAIN_NAME]" at bounding box center [1210, 543] width 270 height 32
drag, startPoint x: 1114, startPoint y: 546, endPoint x: 1126, endPoint y: 572, distance: 28.2
click at [1126, 572] on form "Pat wartapranch@hughes.net Submit" at bounding box center [1210, 542] width 270 height 118
